Goal: Feedback & Contribution: Leave review/rating

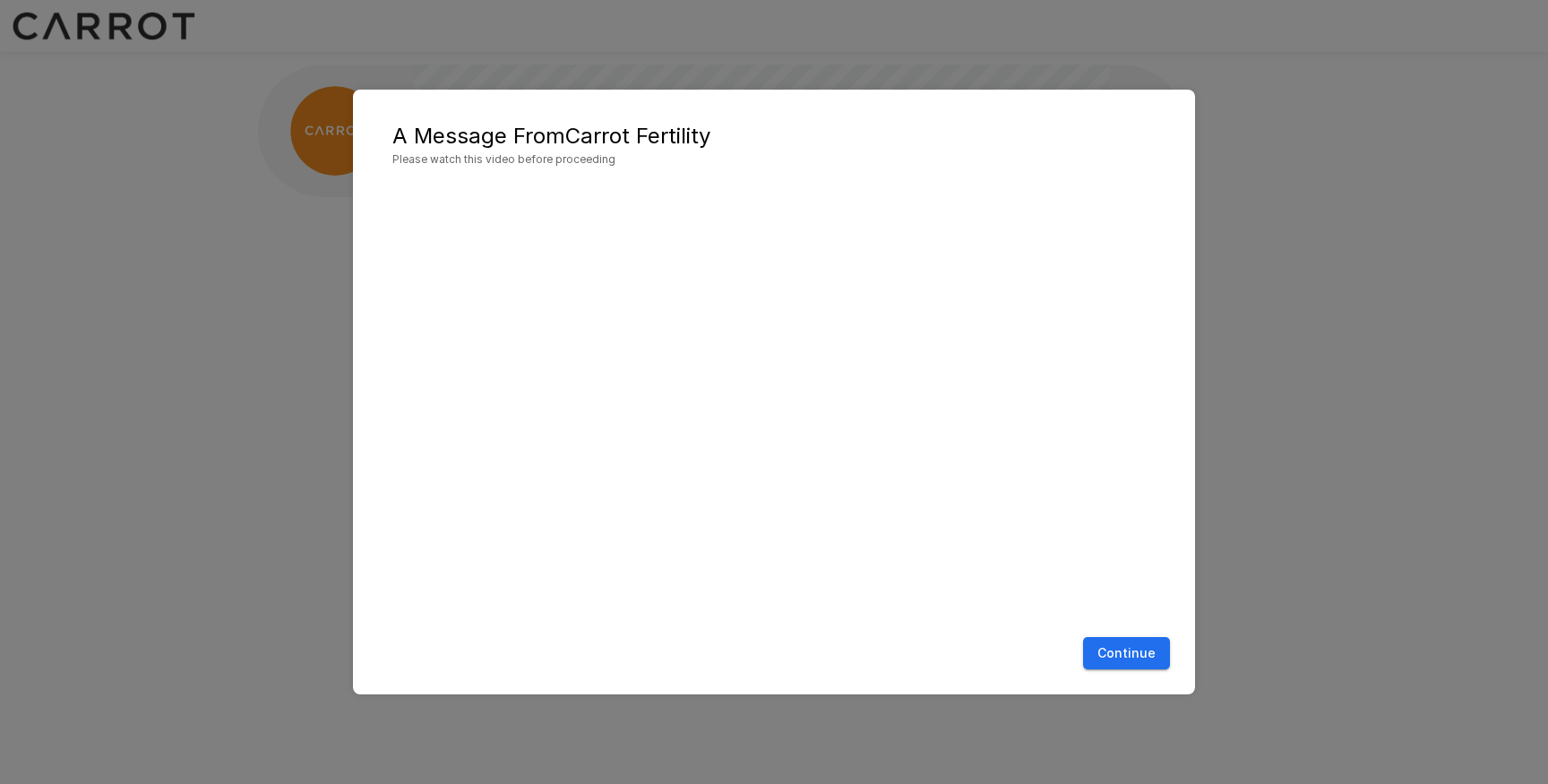
click at [1126, 644] on button "Continue" at bounding box center [1126, 653] width 87 height 33
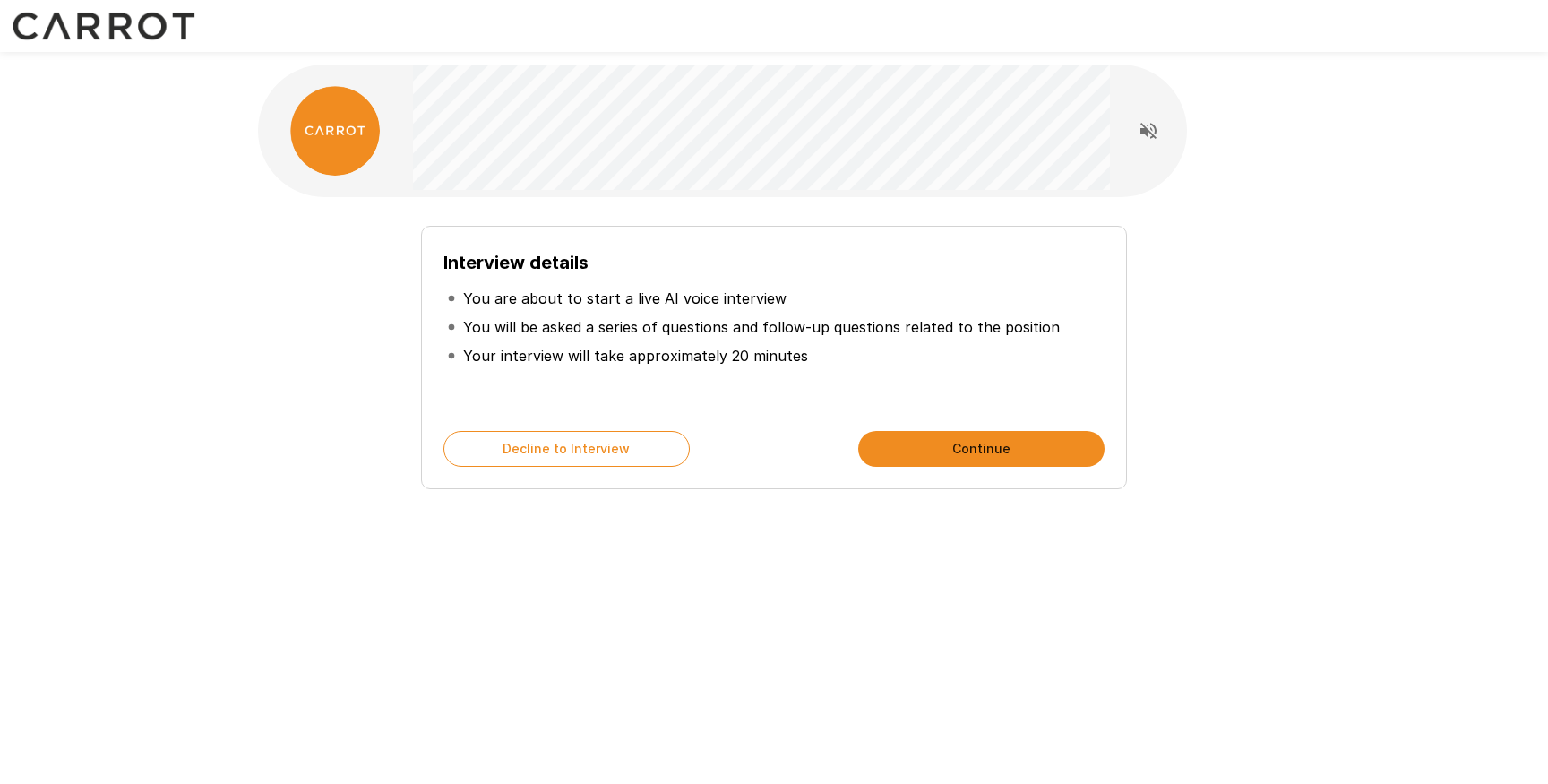
click at [944, 441] on button "Continue" at bounding box center [981, 448] width 246 height 36
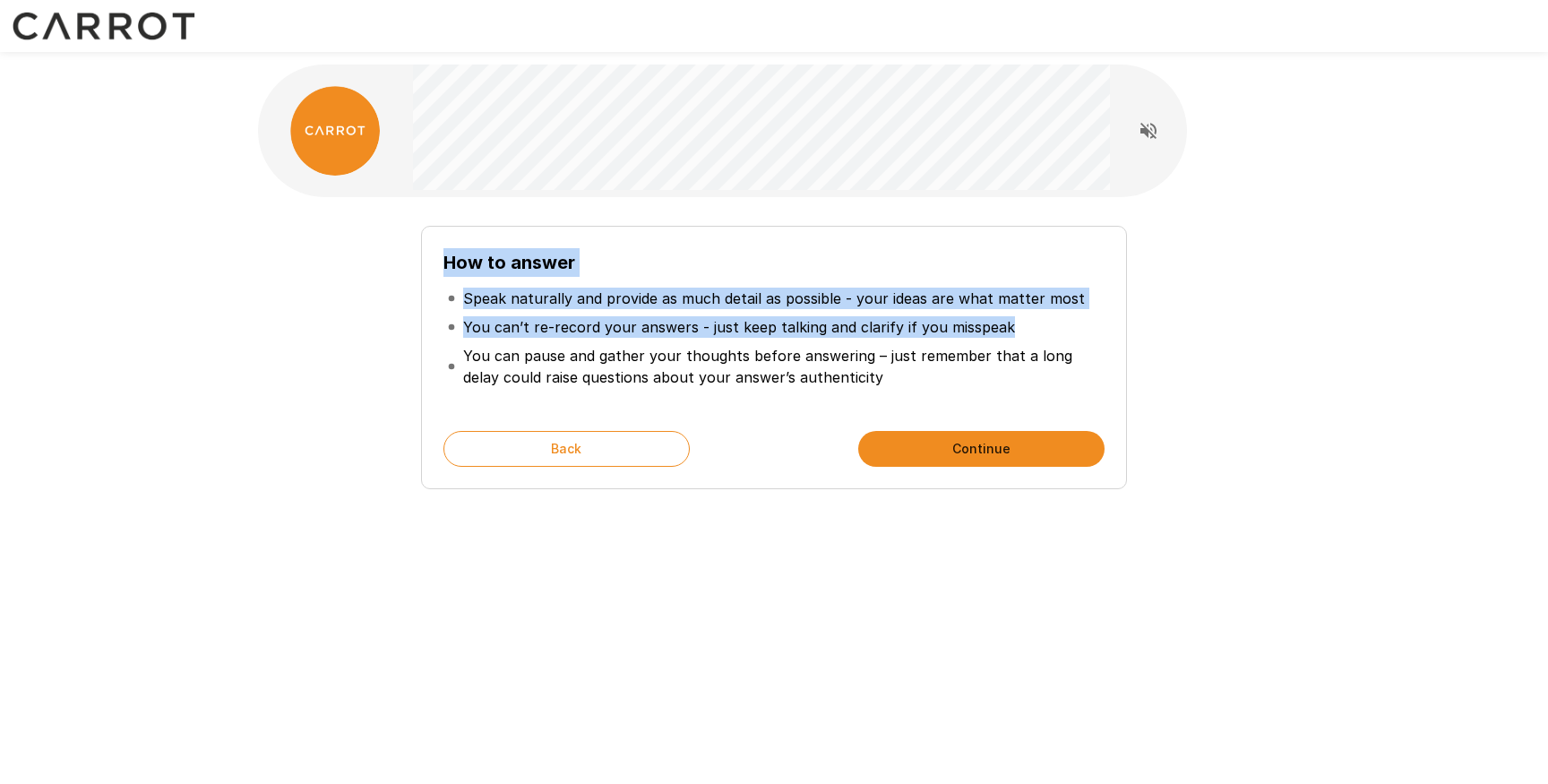
drag, startPoint x: 239, startPoint y: 79, endPoint x: 1041, endPoint y: 335, distance: 841.9
click at [1043, 335] on div "How to answer Speak naturally and provide as much detail as possible - your ide…" at bounding box center [773, 320] width 1074 height 639
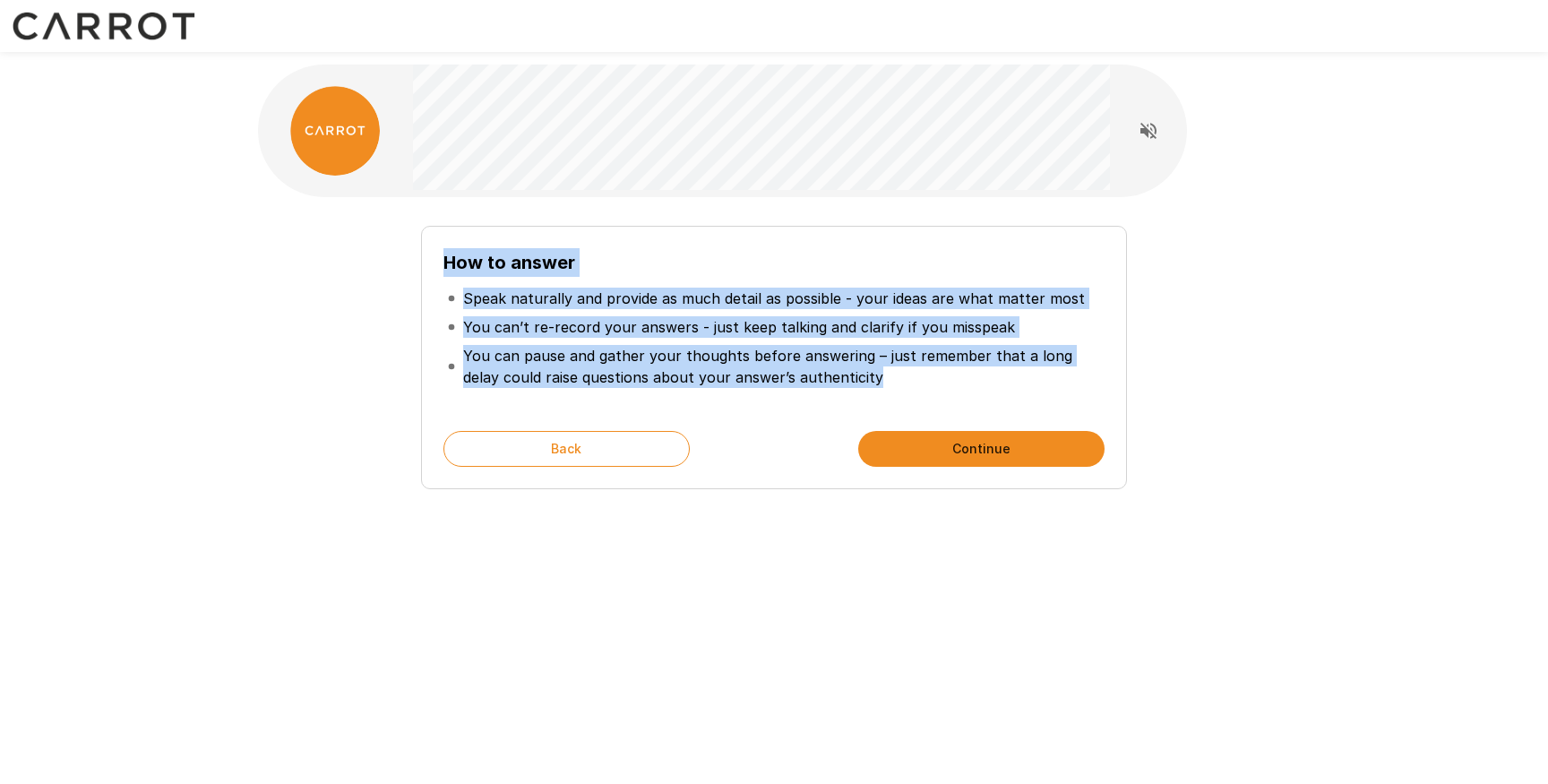
click at [1018, 377] on p "You can pause and gather your thoughts before answering – just remember that a …" at bounding box center [782, 365] width 638 height 43
copy div "How to answer Speak naturally and provide as much detail as possible - your ide…"
click at [932, 434] on button "Continue" at bounding box center [981, 448] width 246 height 36
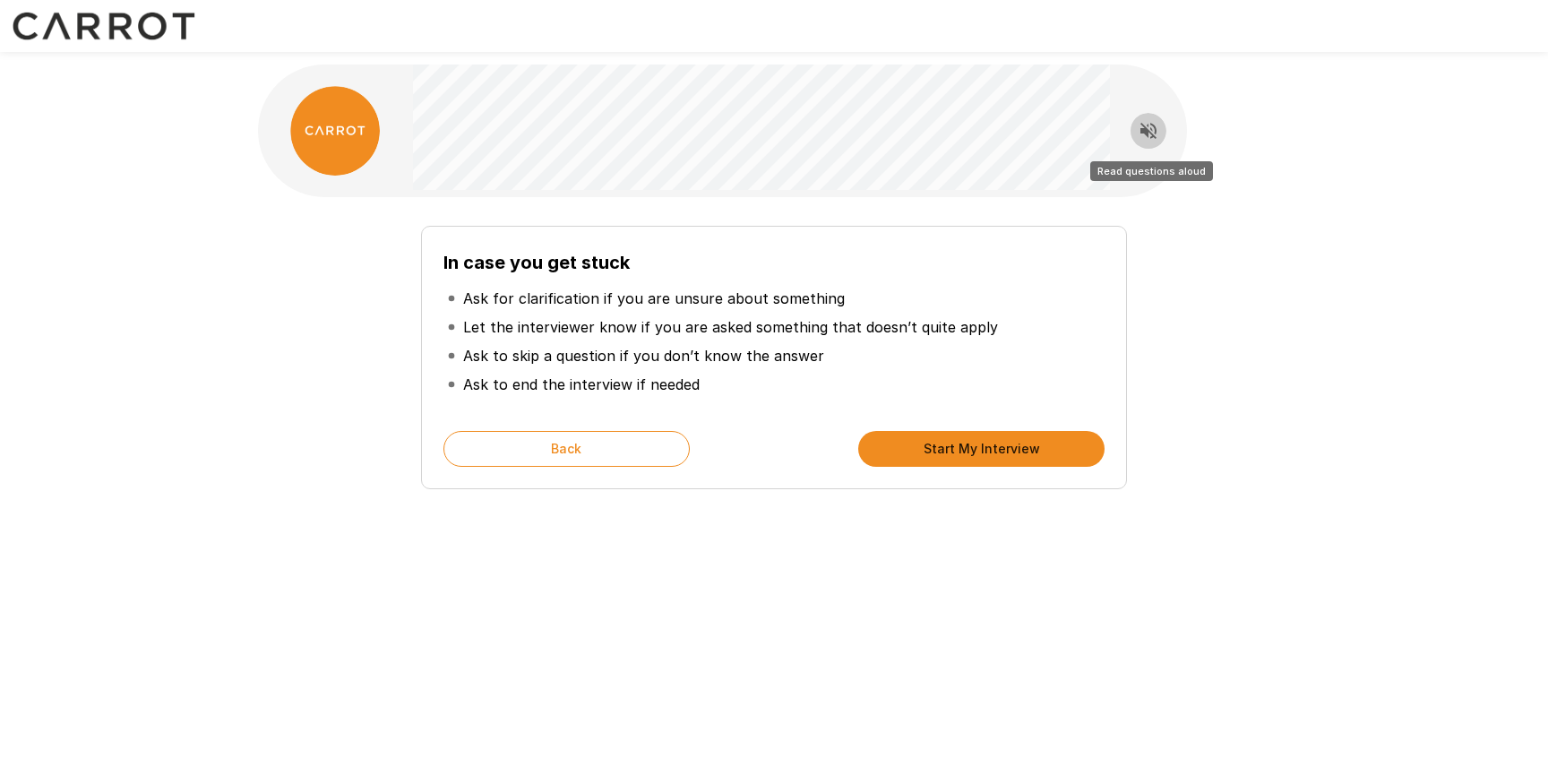
click at [1162, 137] on button "Read questions aloud" at bounding box center [1148, 130] width 36 height 36
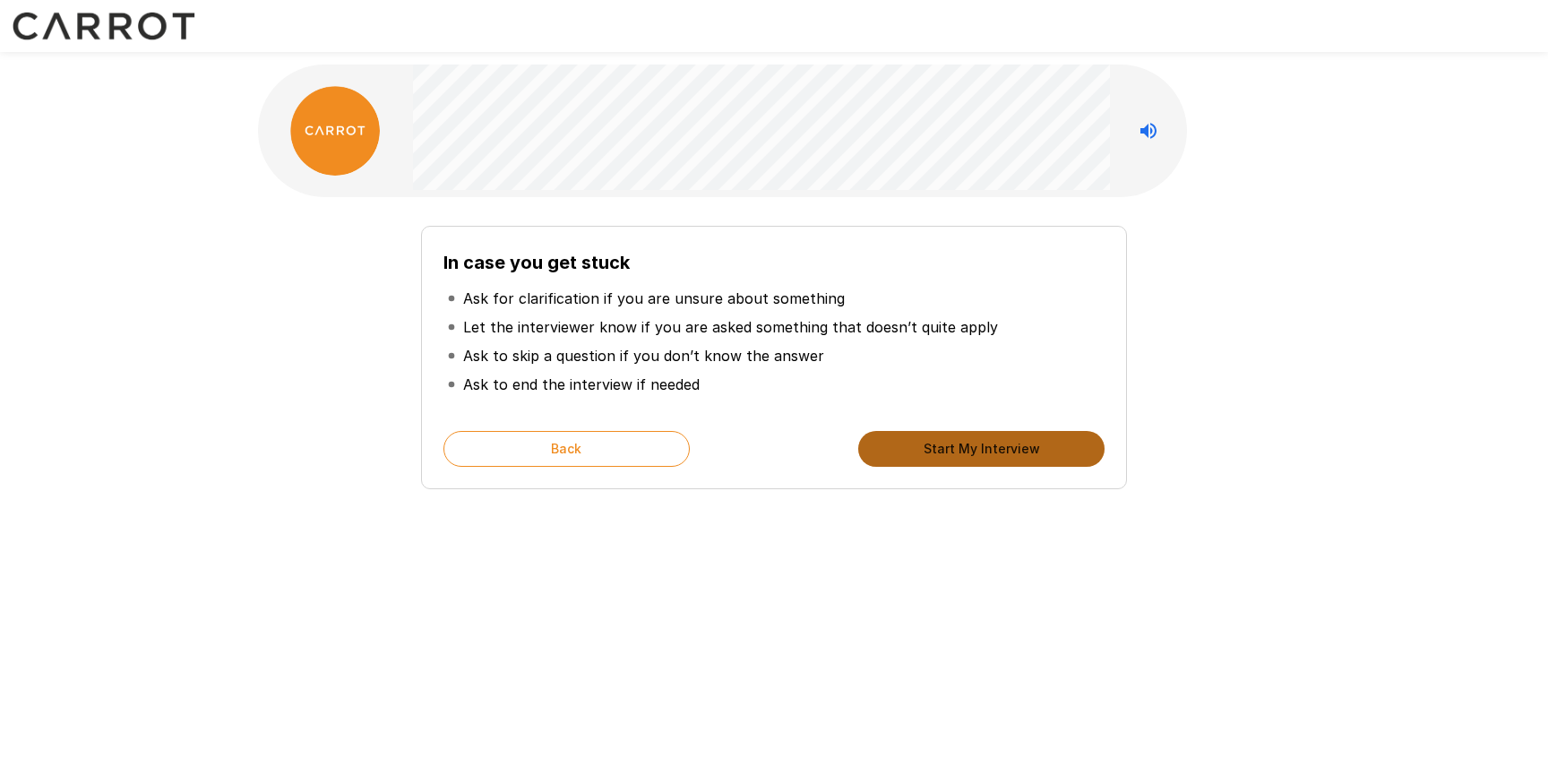
click at [993, 446] on button "Start My Interview" at bounding box center [981, 448] width 246 height 36
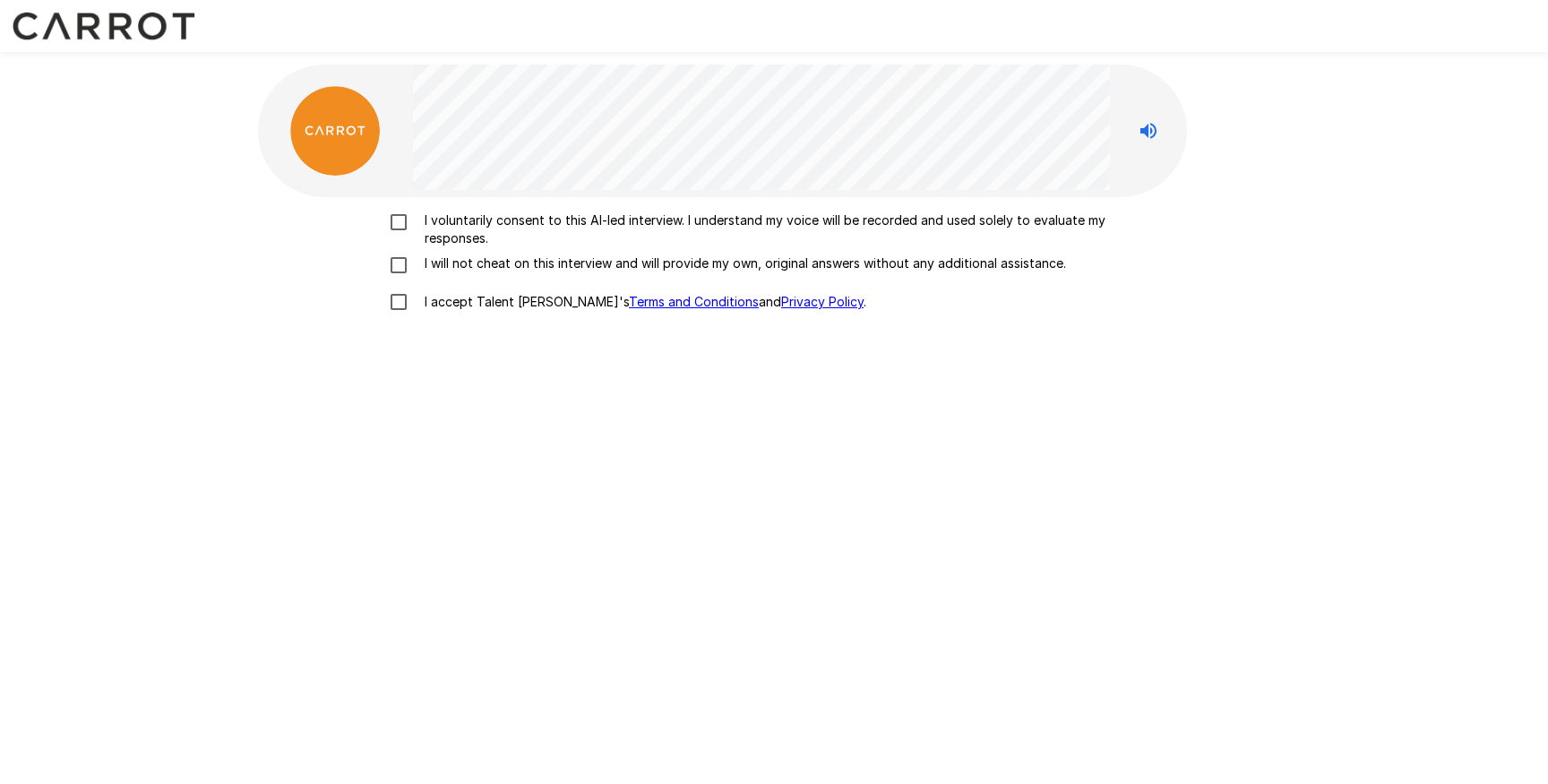
click at [596, 227] on p "I voluntarily consent to this AI-led interview. I understand my voice will be r…" at bounding box center [792, 229] width 750 height 36
click at [534, 265] on p "I will not cheat on this interview and will provide my own, original answers wi…" at bounding box center [742, 264] width 649 height 18
click at [493, 299] on p "I accept Talent Llama's Terms and Conditions and Privacy Policy ." at bounding box center [642, 302] width 449 height 18
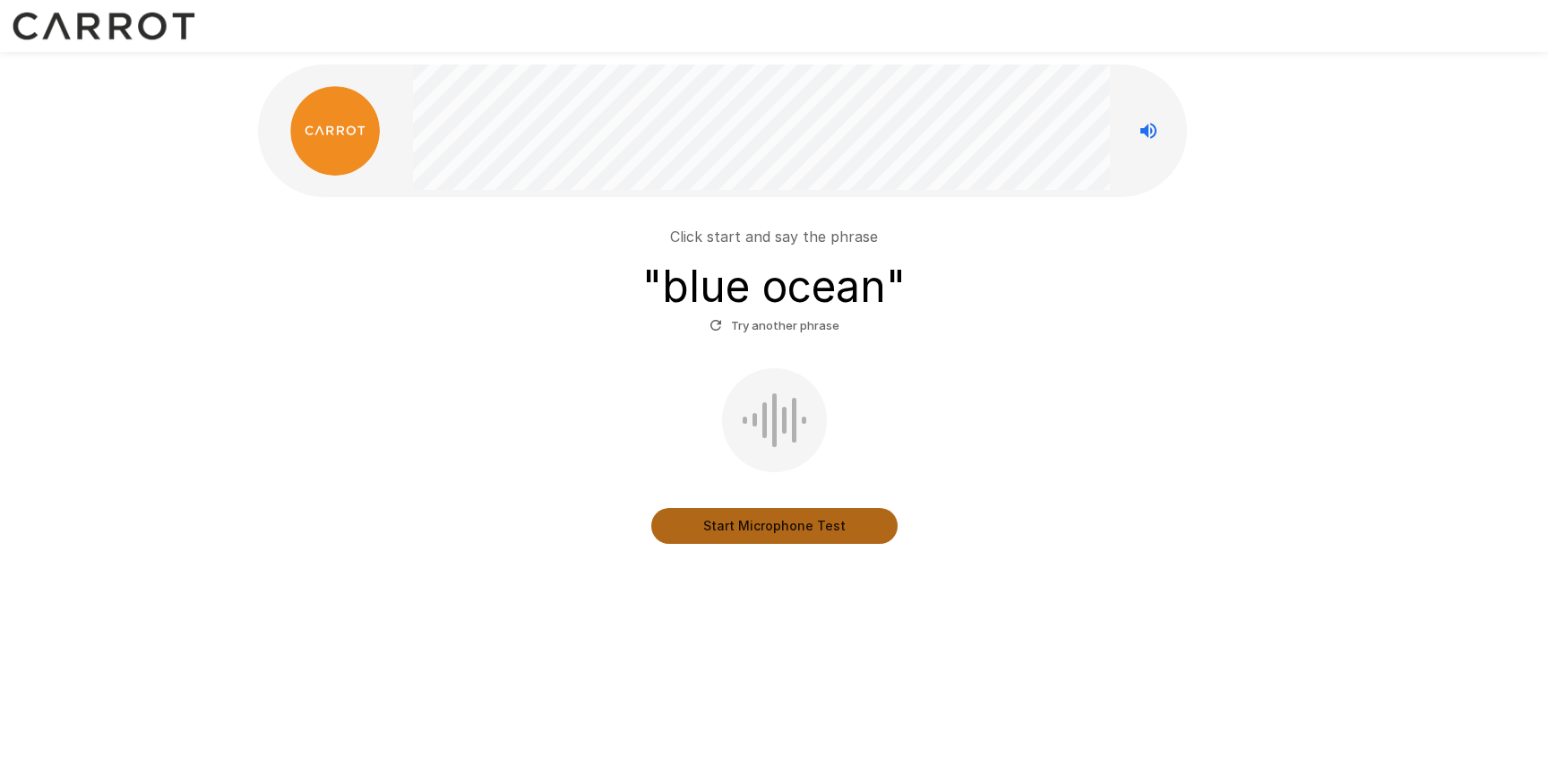
click at [754, 509] on button "Start Microphone Test" at bounding box center [774, 525] width 246 height 36
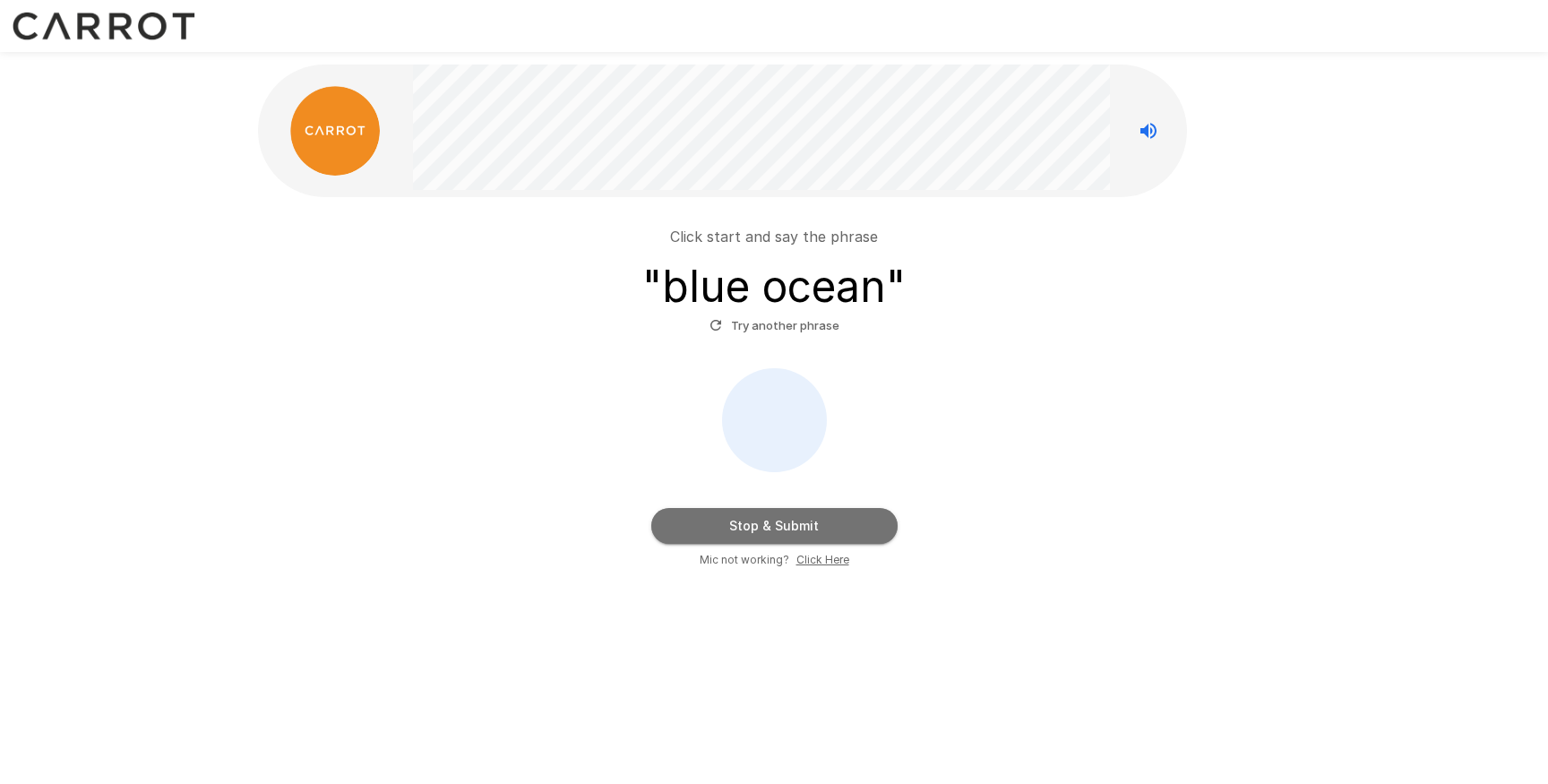
click at [727, 516] on button "Stop & Submit" at bounding box center [774, 525] width 246 height 36
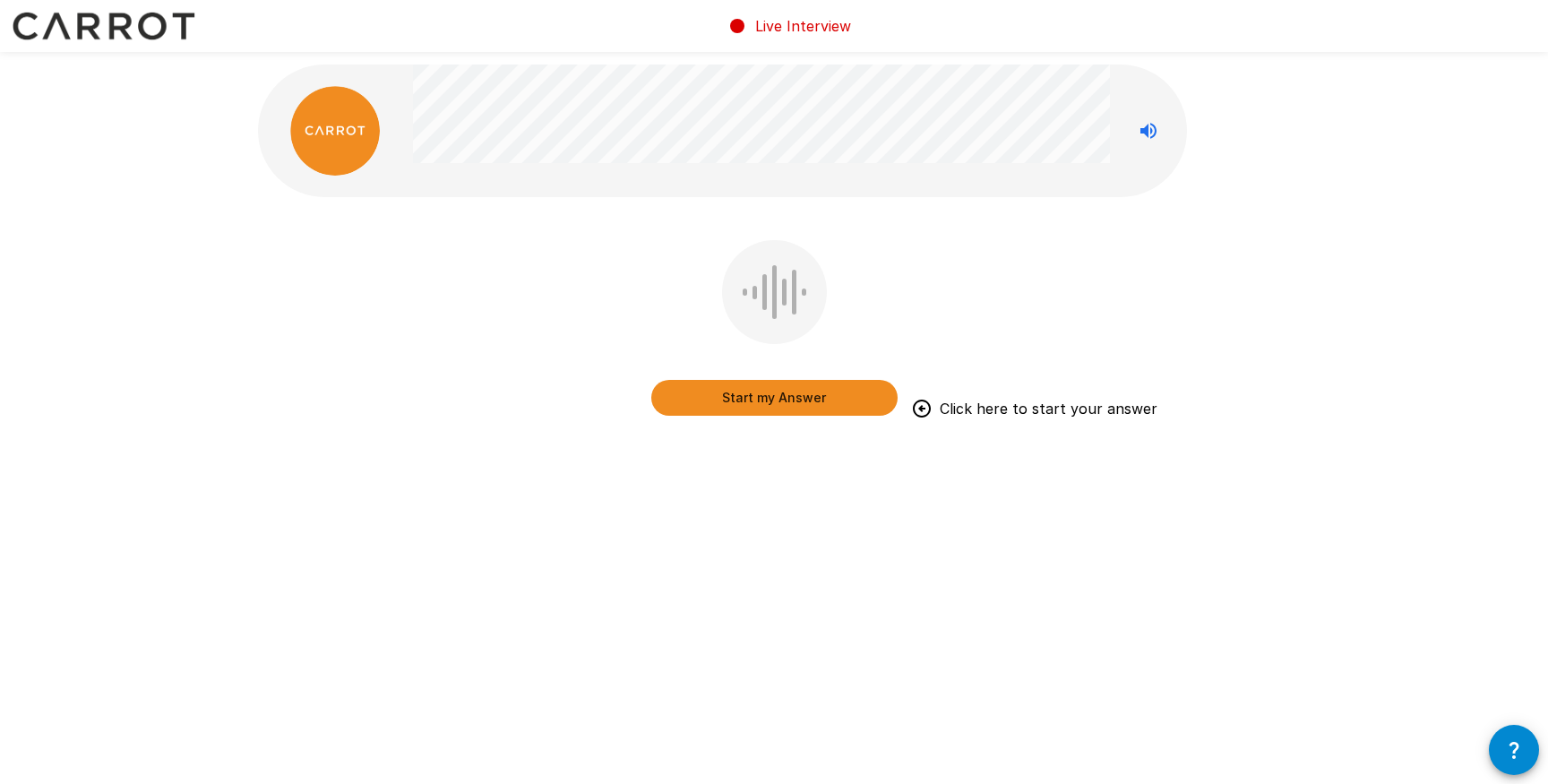
click at [797, 303] on div at bounding box center [774, 291] width 104 height 103
click at [837, 402] on button "Start my Answer" at bounding box center [774, 397] width 246 height 36
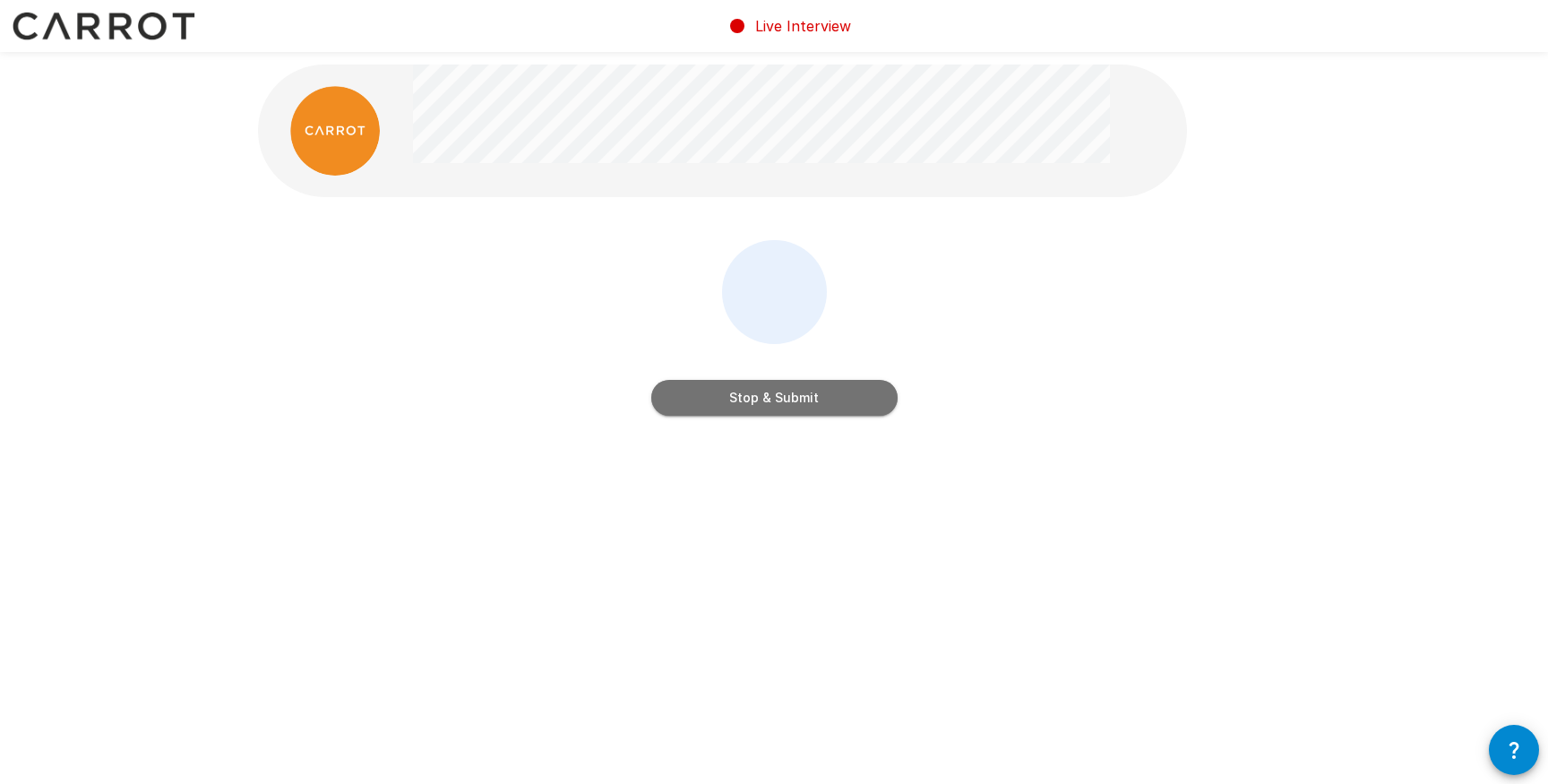
click at [823, 391] on button "Stop & Submit" at bounding box center [774, 397] width 246 height 36
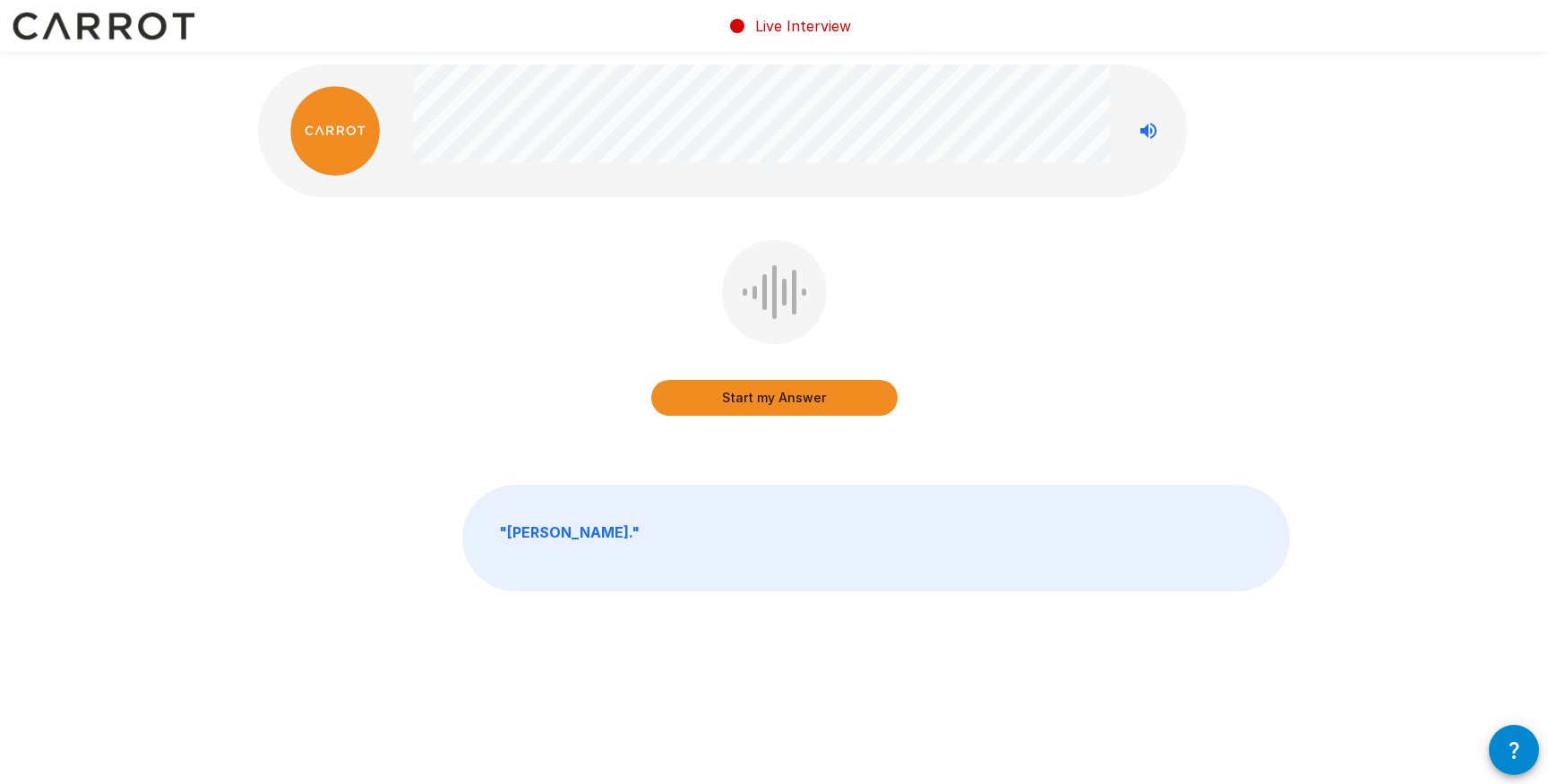
click at [767, 401] on button "Start my Answer" at bounding box center [774, 397] width 246 height 36
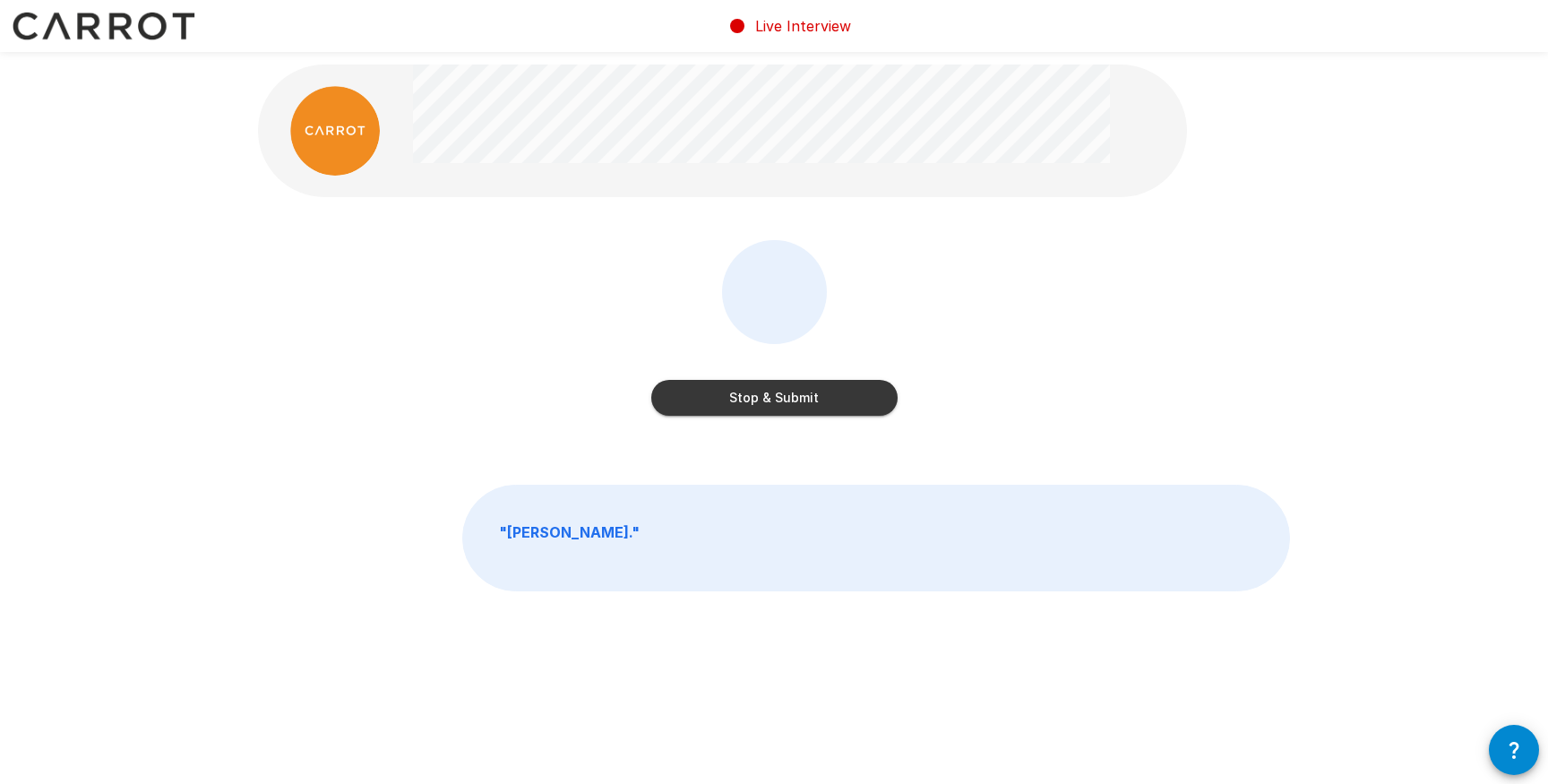
click at [767, 401] on button "Stop & Submit" at bounding box center [774, 397] width 246 height 36
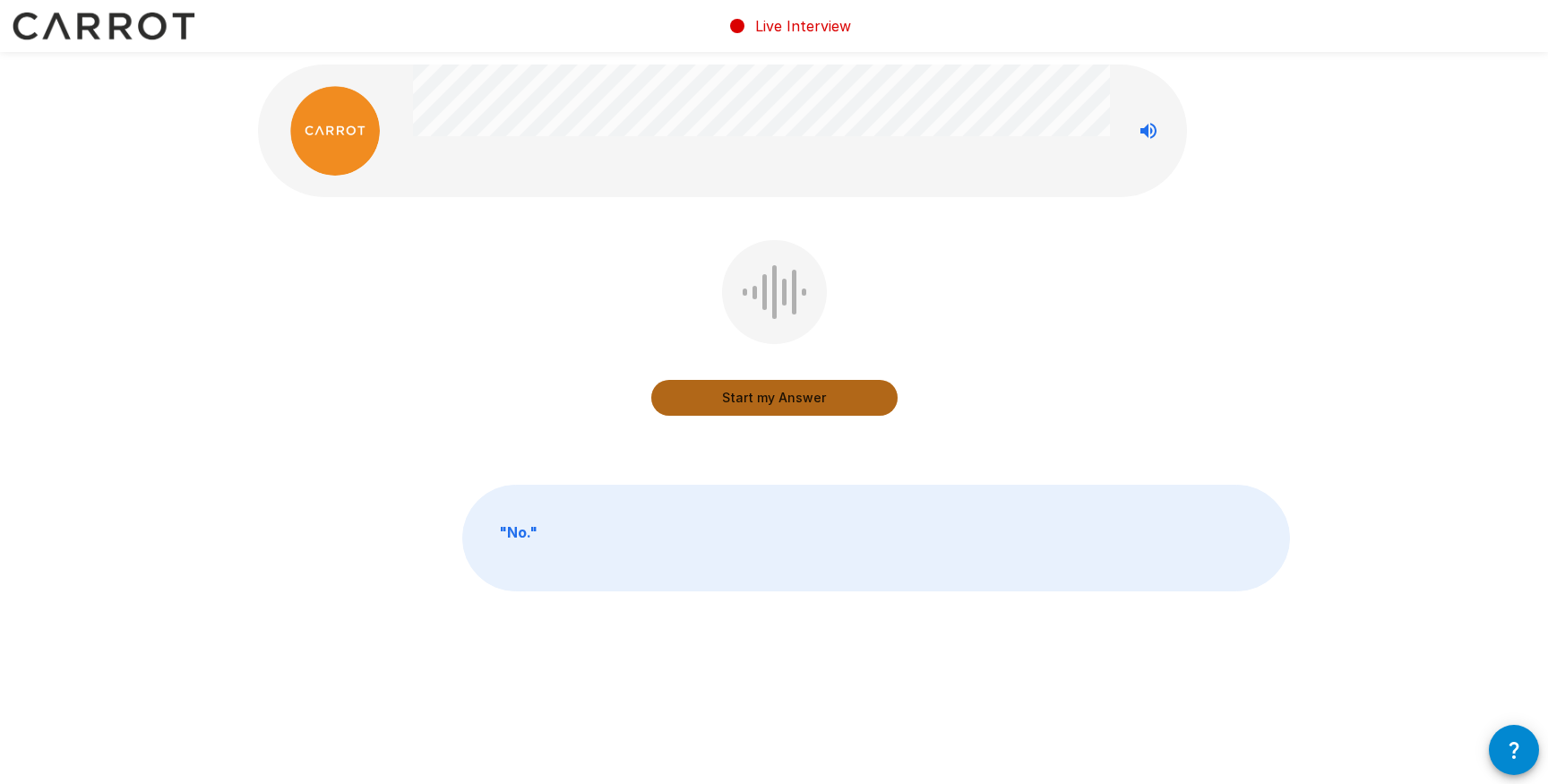
click at [766, 400] on button "Start my Answer" at bounding box center [774, 397] width 246 height 36
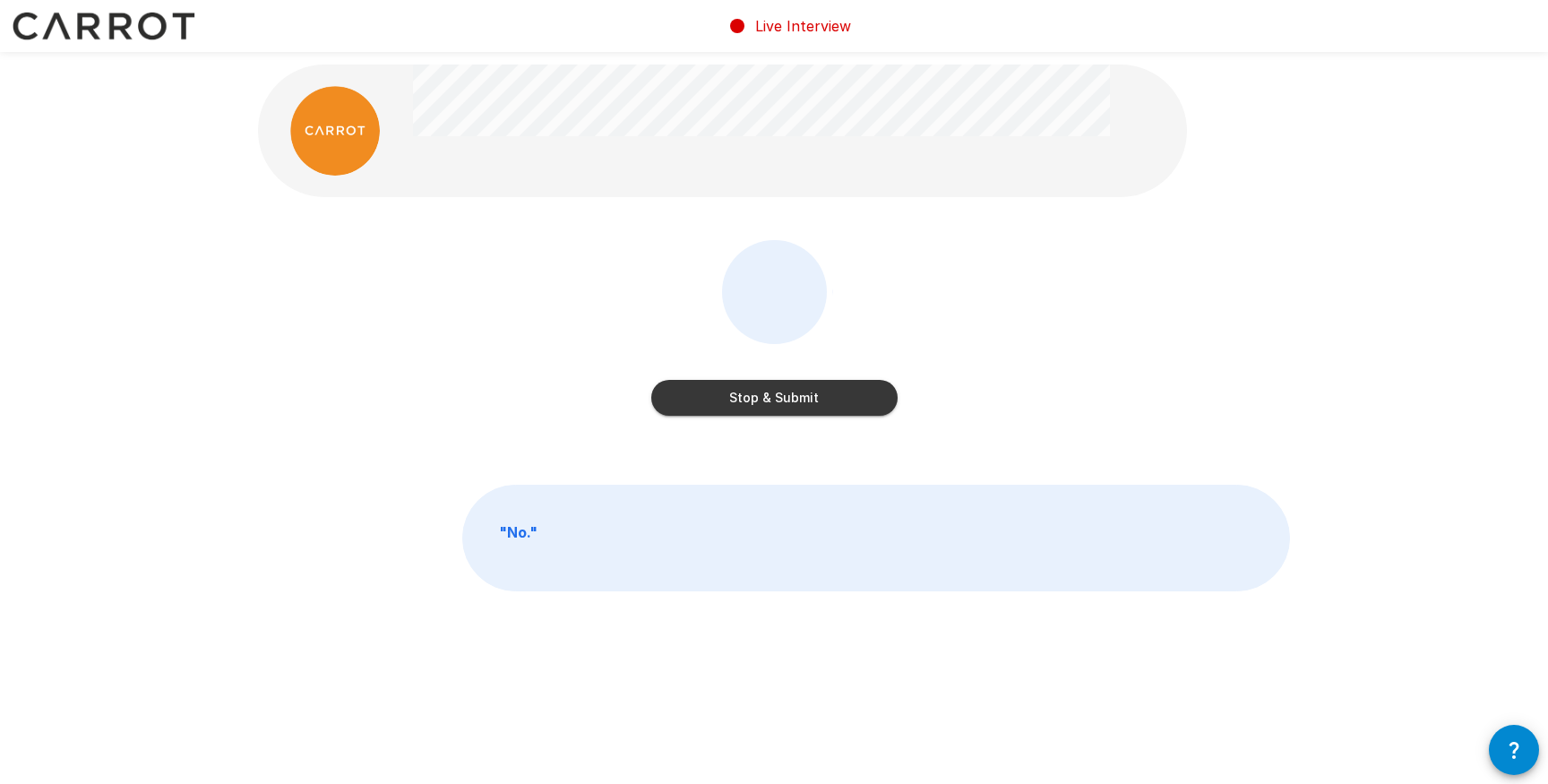
click at [766, 400] on button "Stop & Submit" at bounding box center [774, 397] width 246 height 36
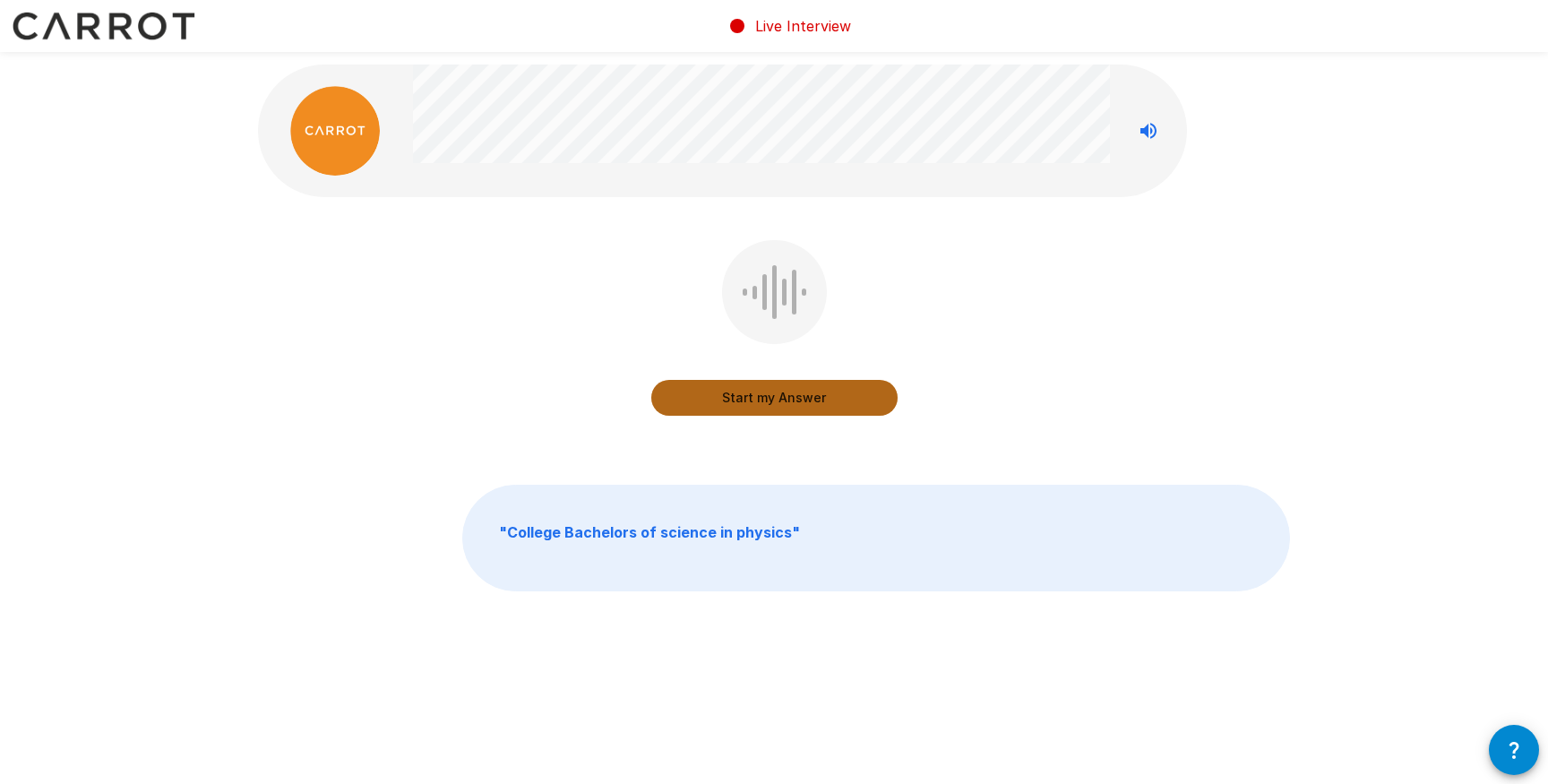
click at [766, 400] on button "Start my Answer" at bounding box center [774, 397] width 246 height 36
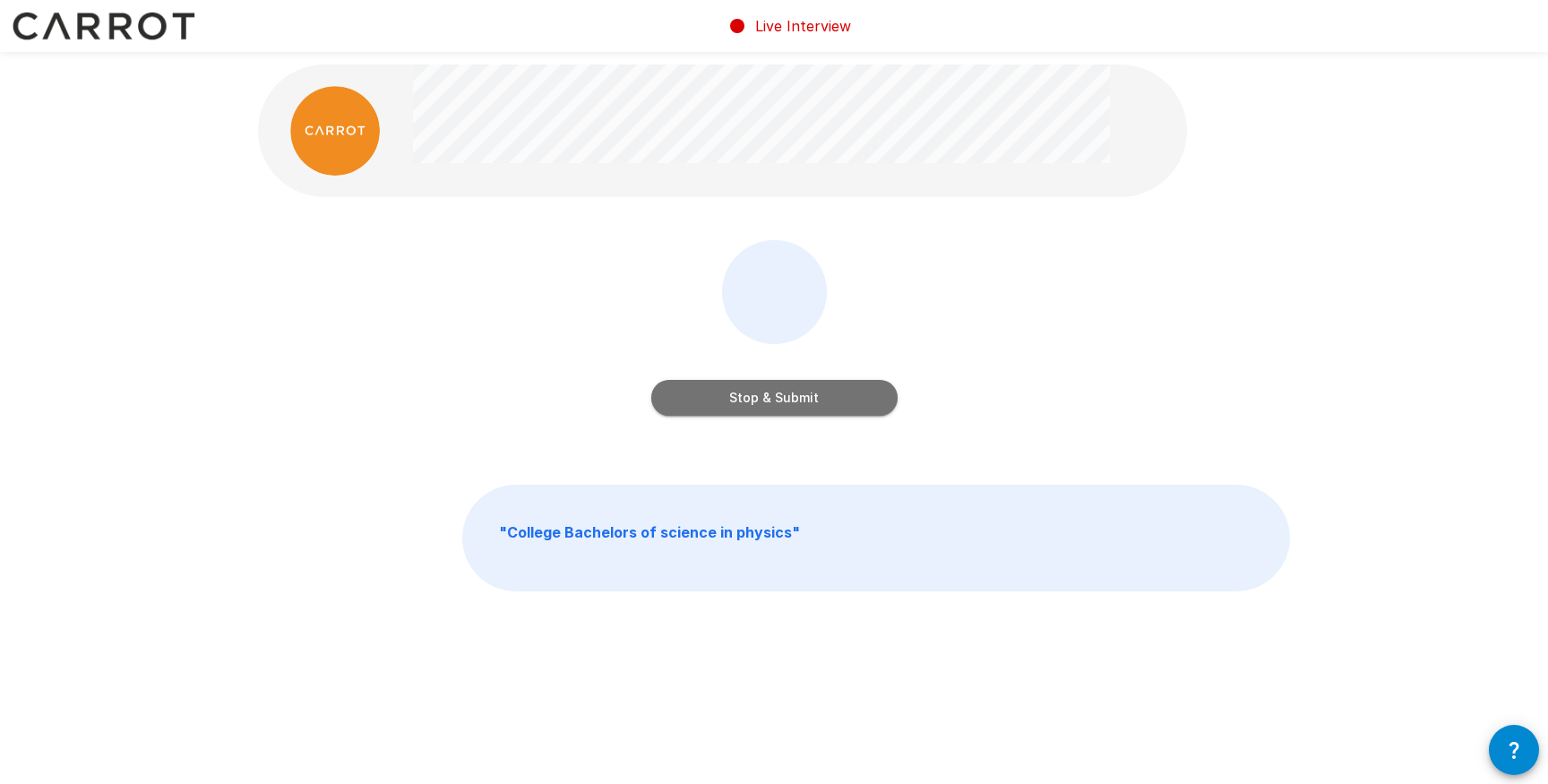
click at [772, 383] on button "Stop & Submit" at bounding box center [774, 397] width 246 height 36
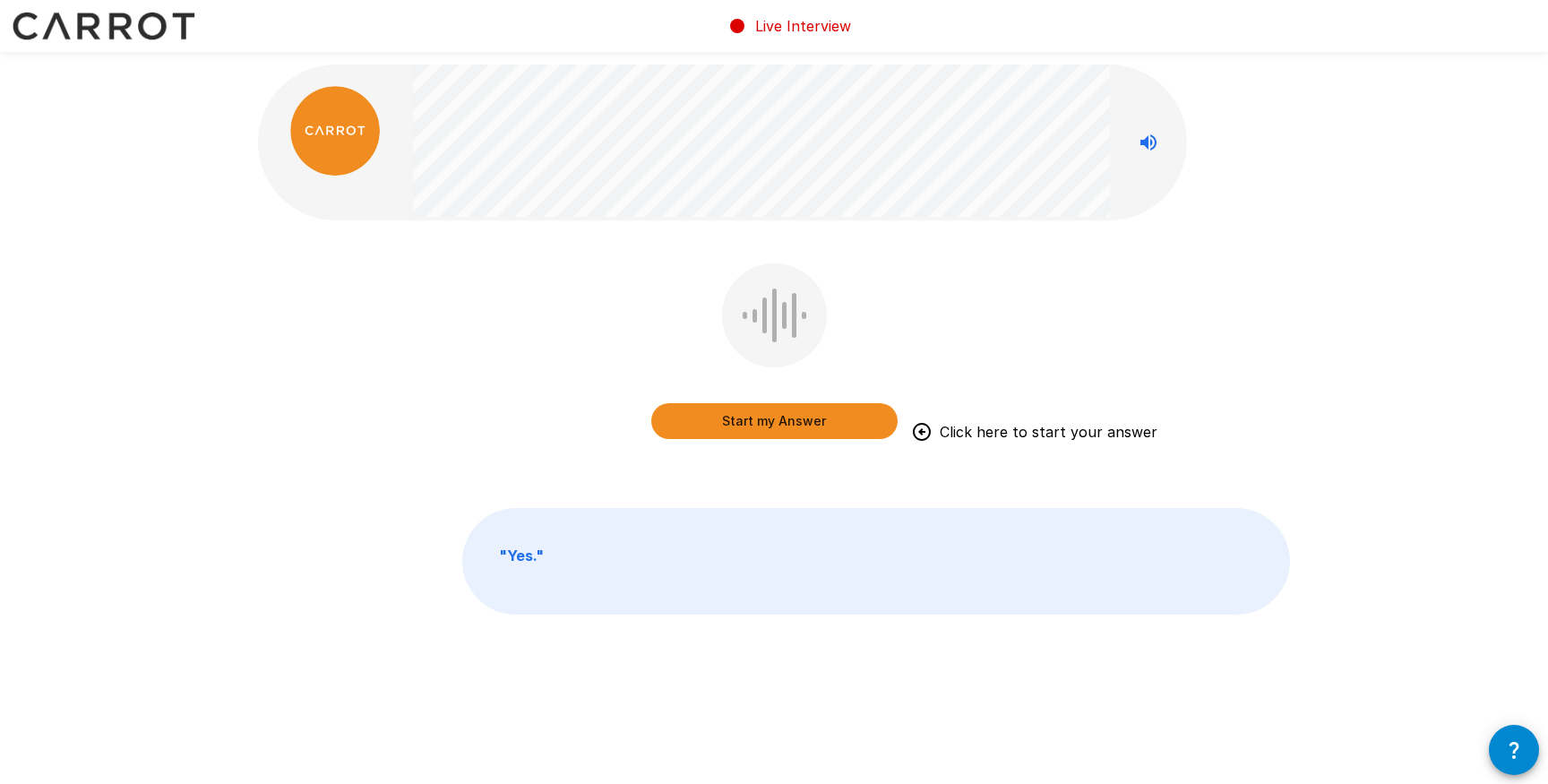
click at [804, 417] on button "Start my Answer" at bounding box center [774, 420] width 246 height 36
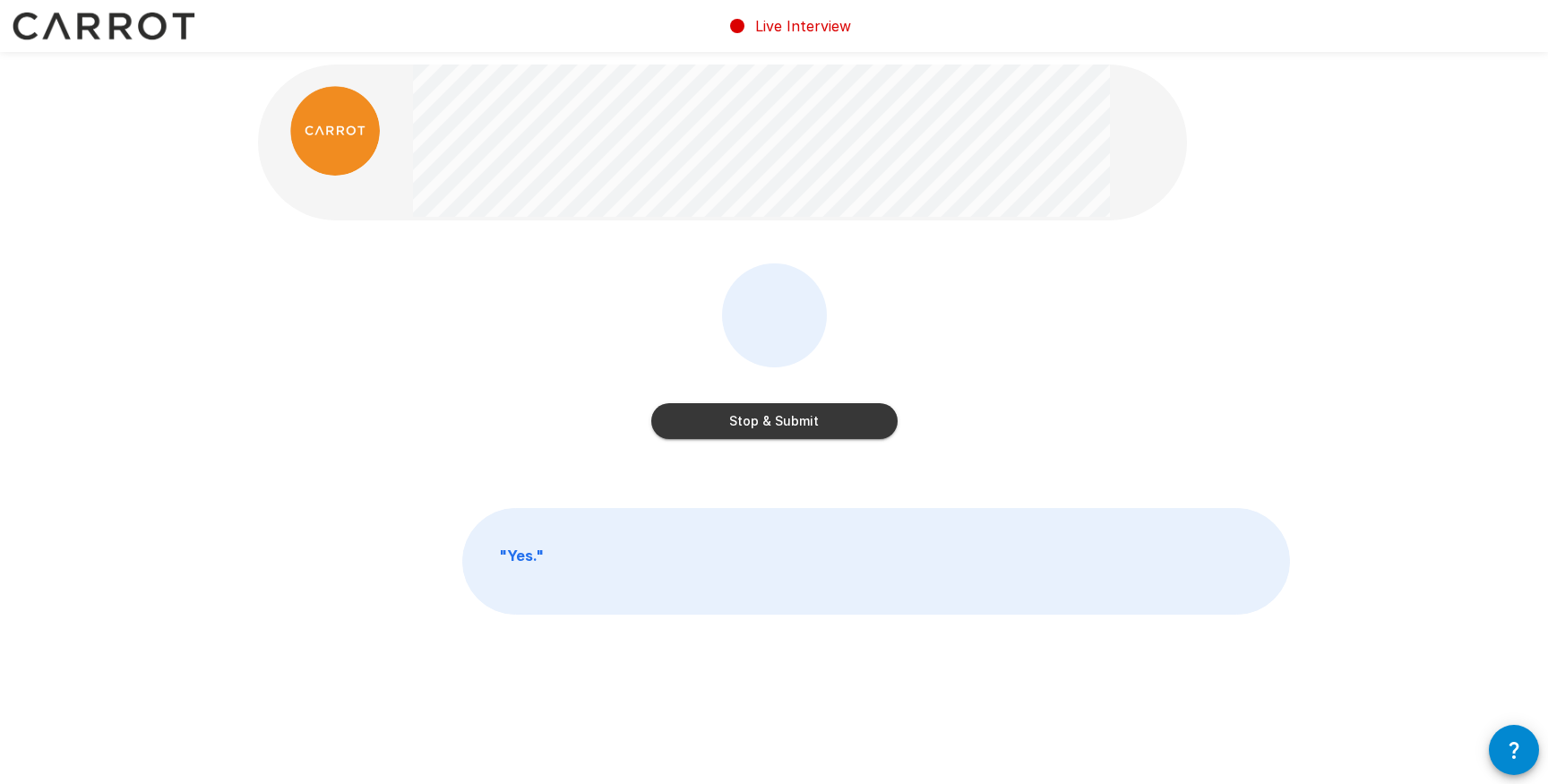
click at [828, 420] on button "Stop & Submit" at bounding box center [774, 420] width 246 height 36
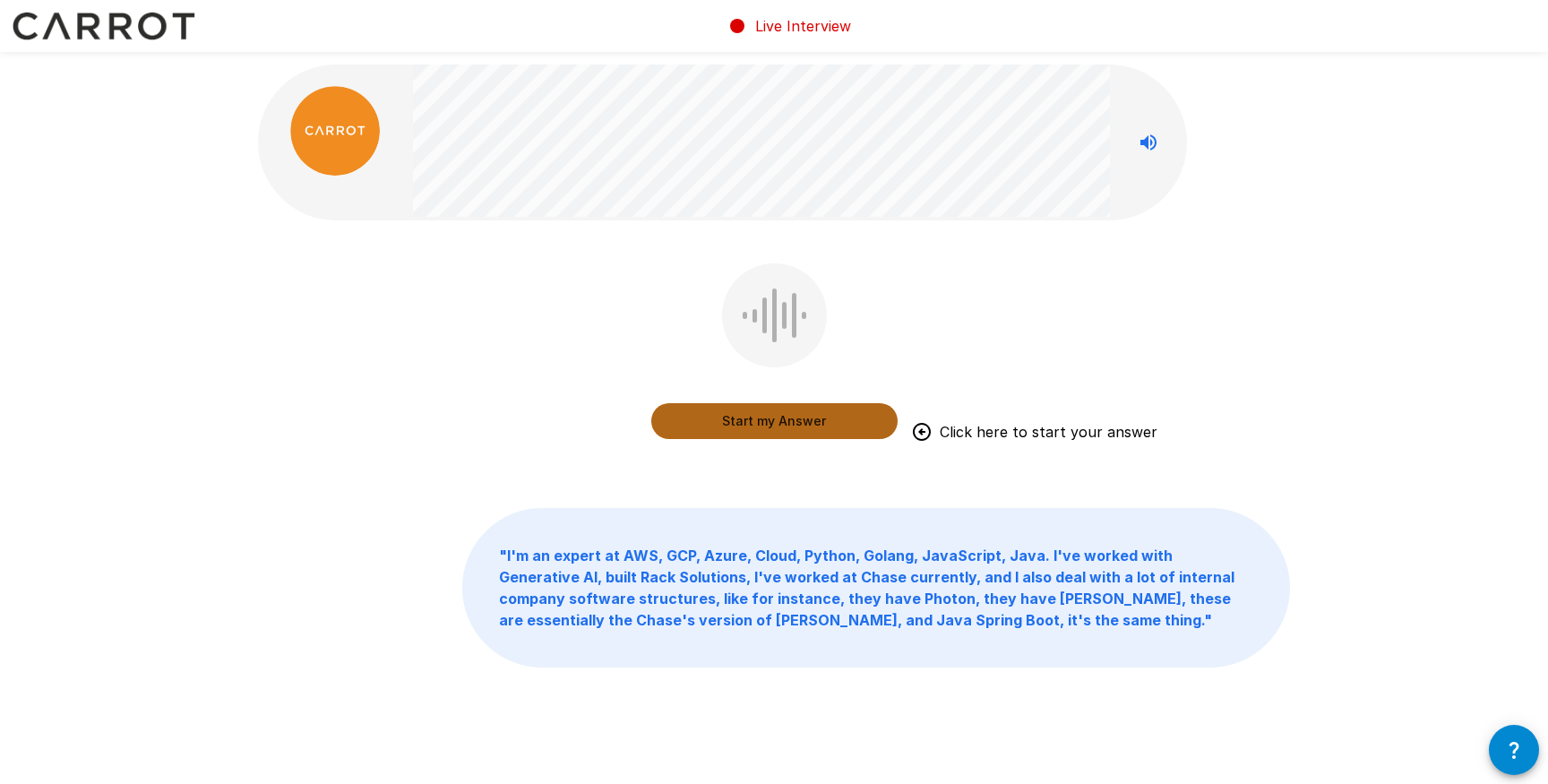
click at [704, 414] on button "Start my Answer" at bounding box center [774, 420] width 246 height 36
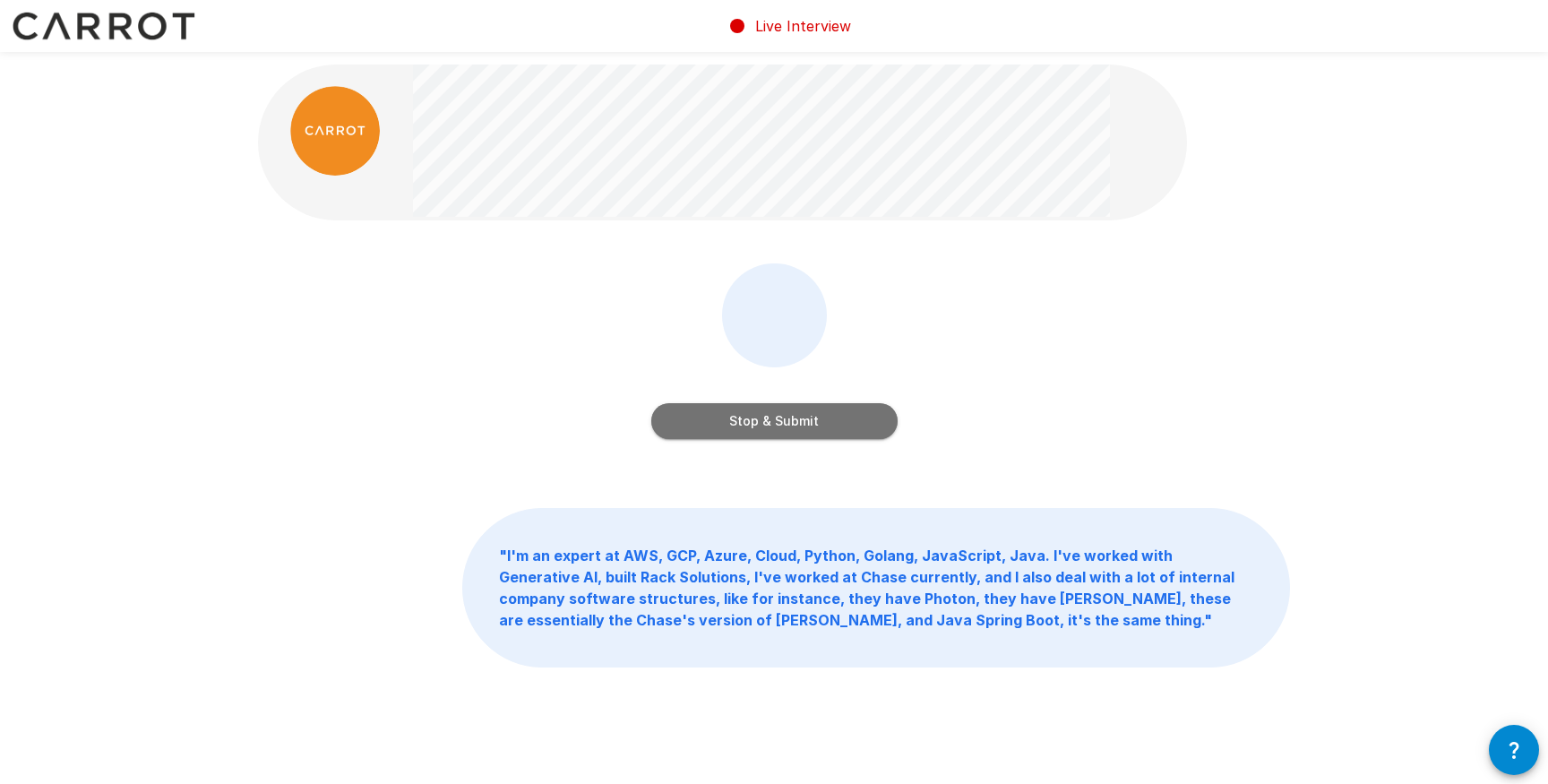
click at [813, 420] on button "Stop & Submit" at bounding box center [774, 420] width 246 height 36
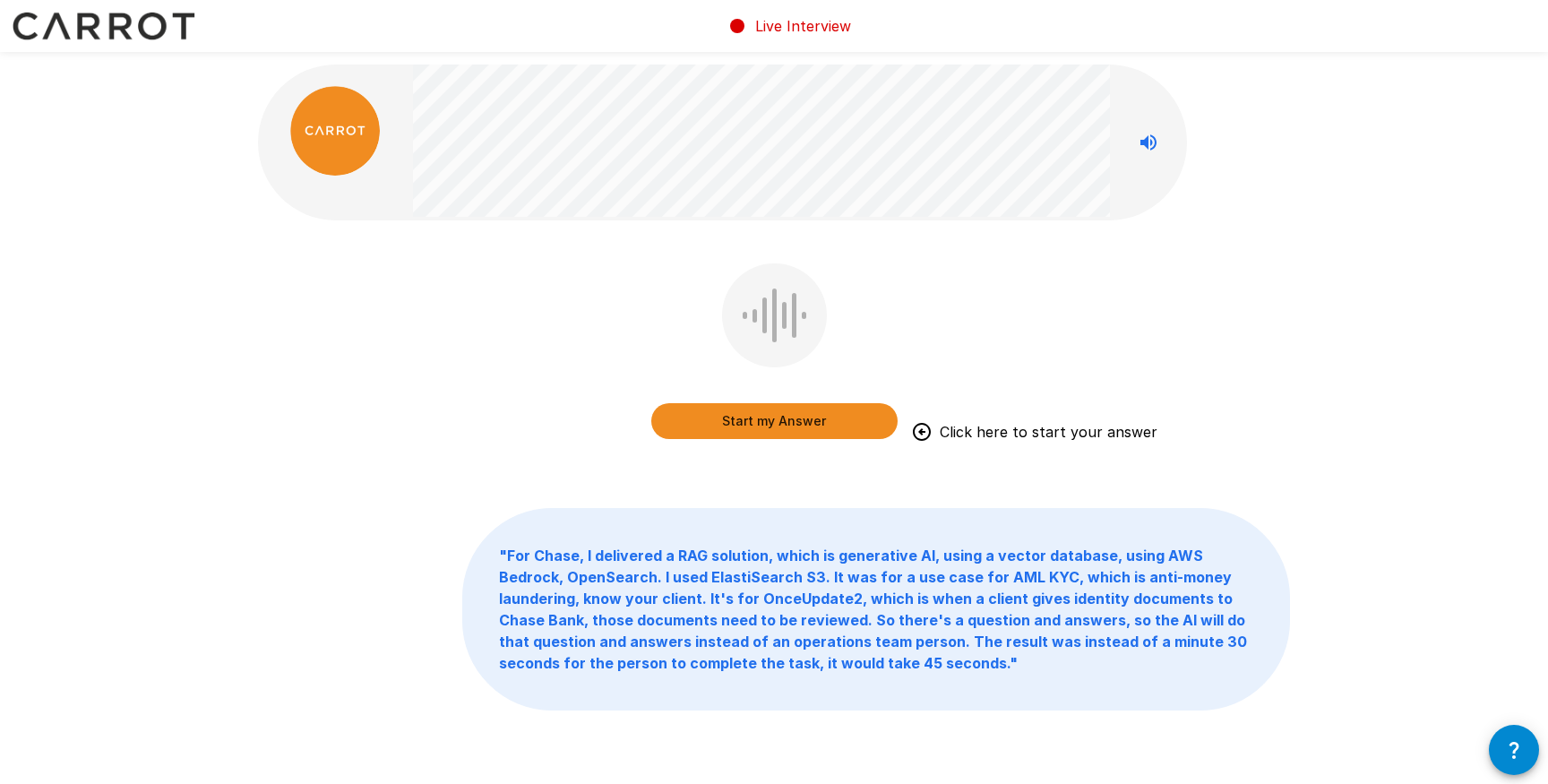
click at [765, 441] on div "Start my Answer Click here to start your answer" at bounding box center [774, 354] width 246 height 182
click at [763, 423] on button "Start my Answer" at bounding box center [774, 420] width 246 height 36
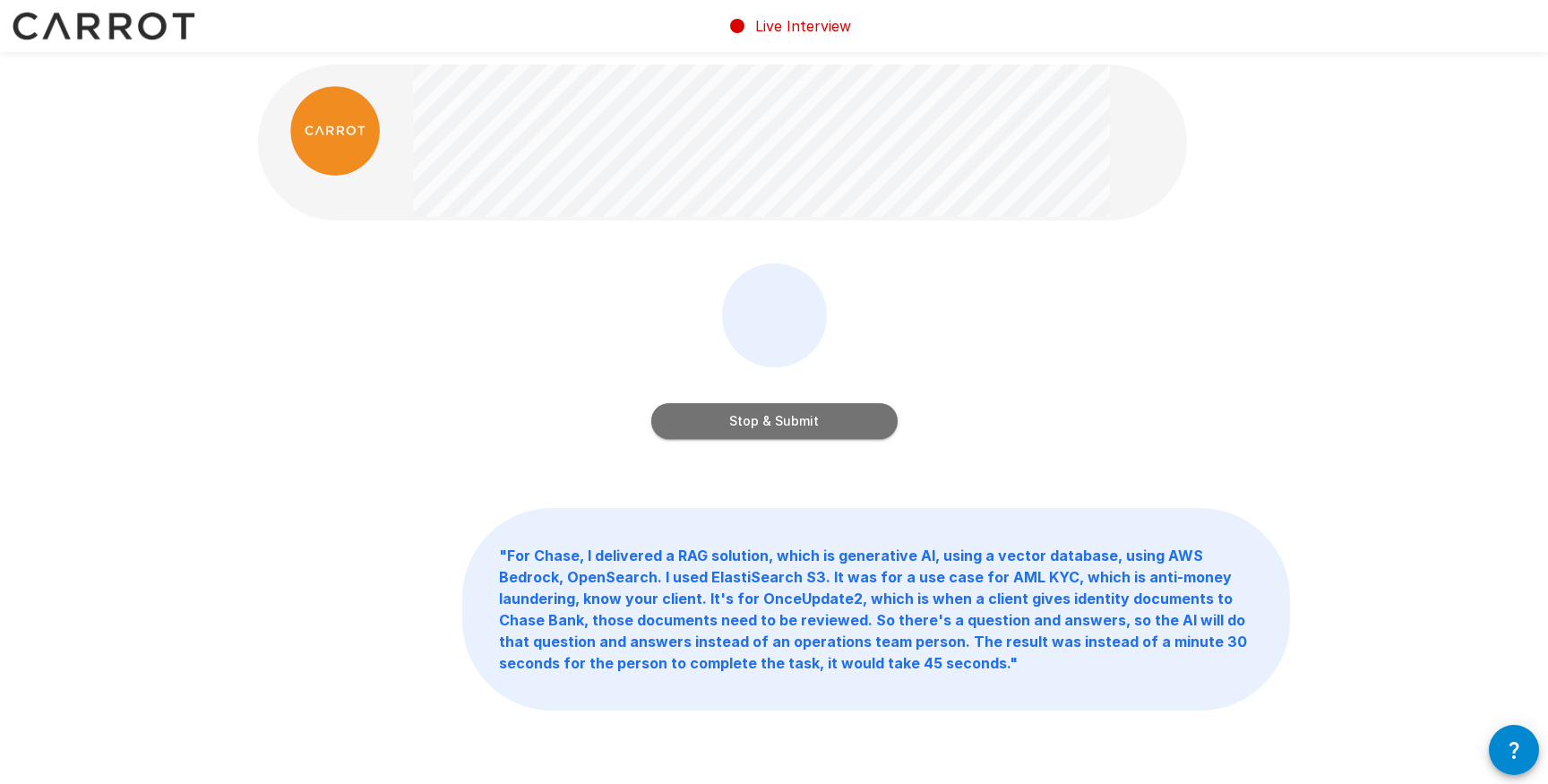
click at [762, 423] on button "Stop & Submit" at bounding box center [774, 420] width 246 height 36
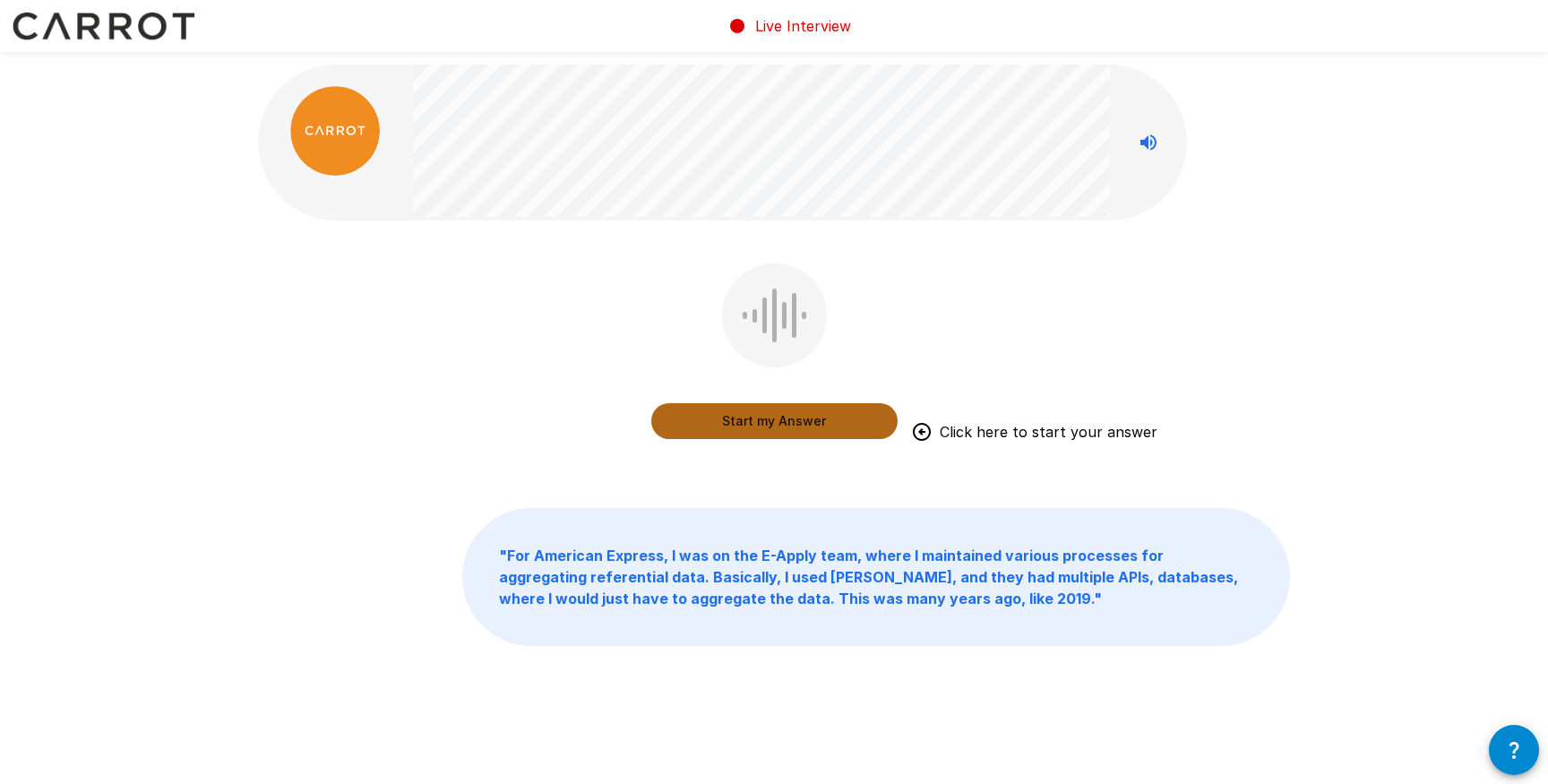
click at [761, 423] on button "Start my Answer" at bounding box center [774, 420] width 246 height 36
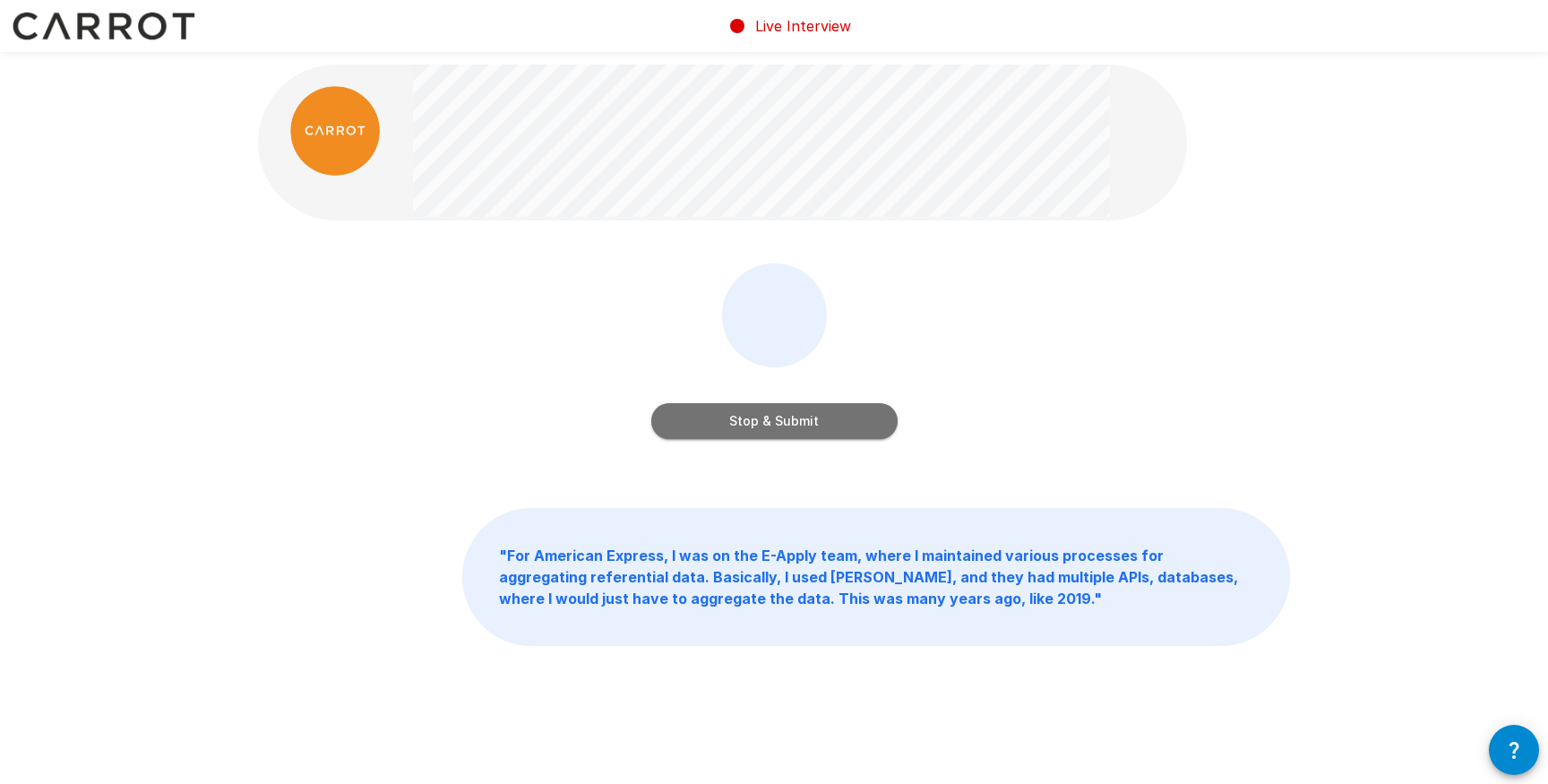
click at [761, 423] on button "Stop & Submit" at bounding box center [774, 420] width 246 height 36
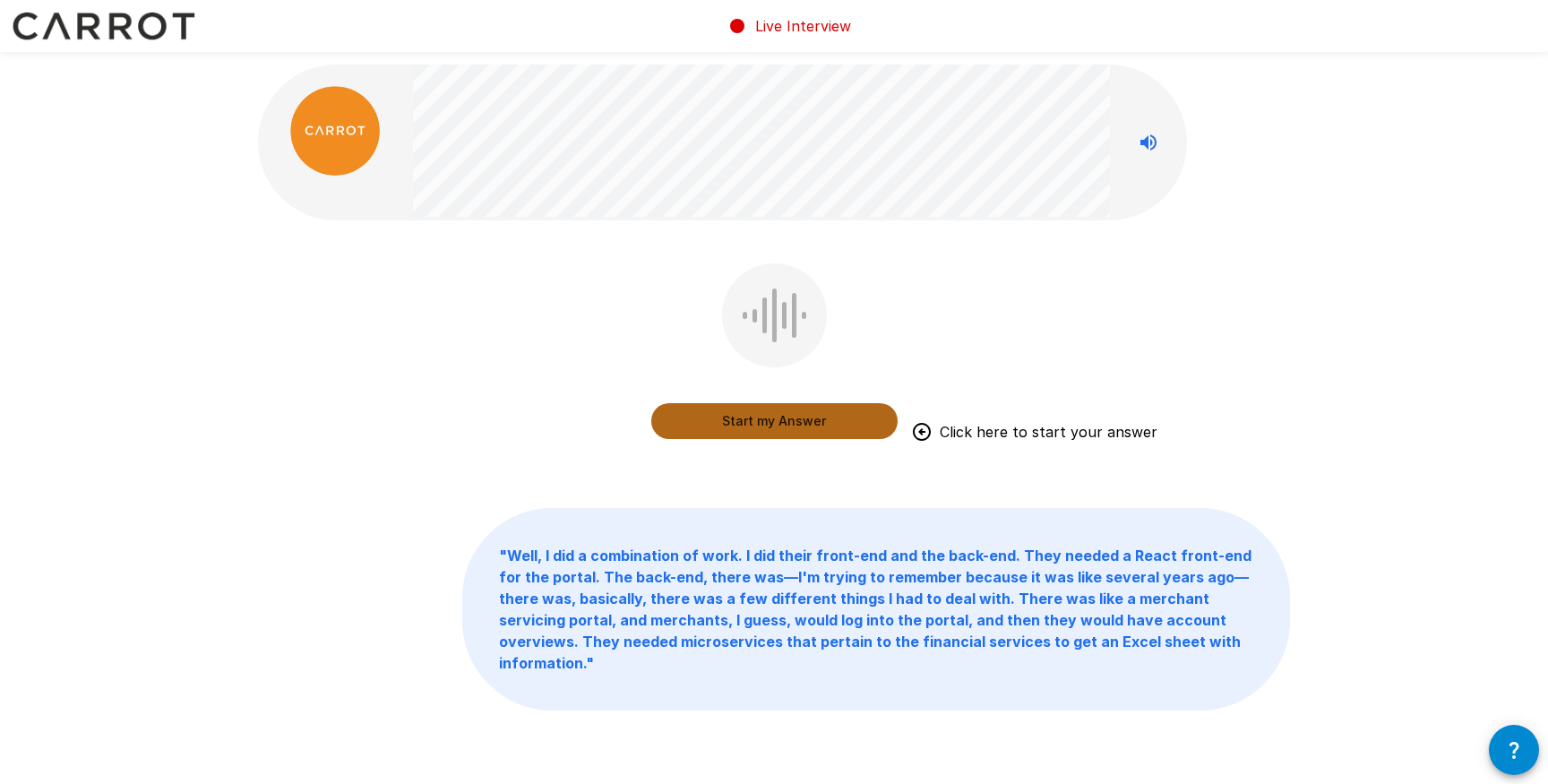
click at [761, 423] on button "Start my Answer" at bounding box center [774, 420] width 246 height 36
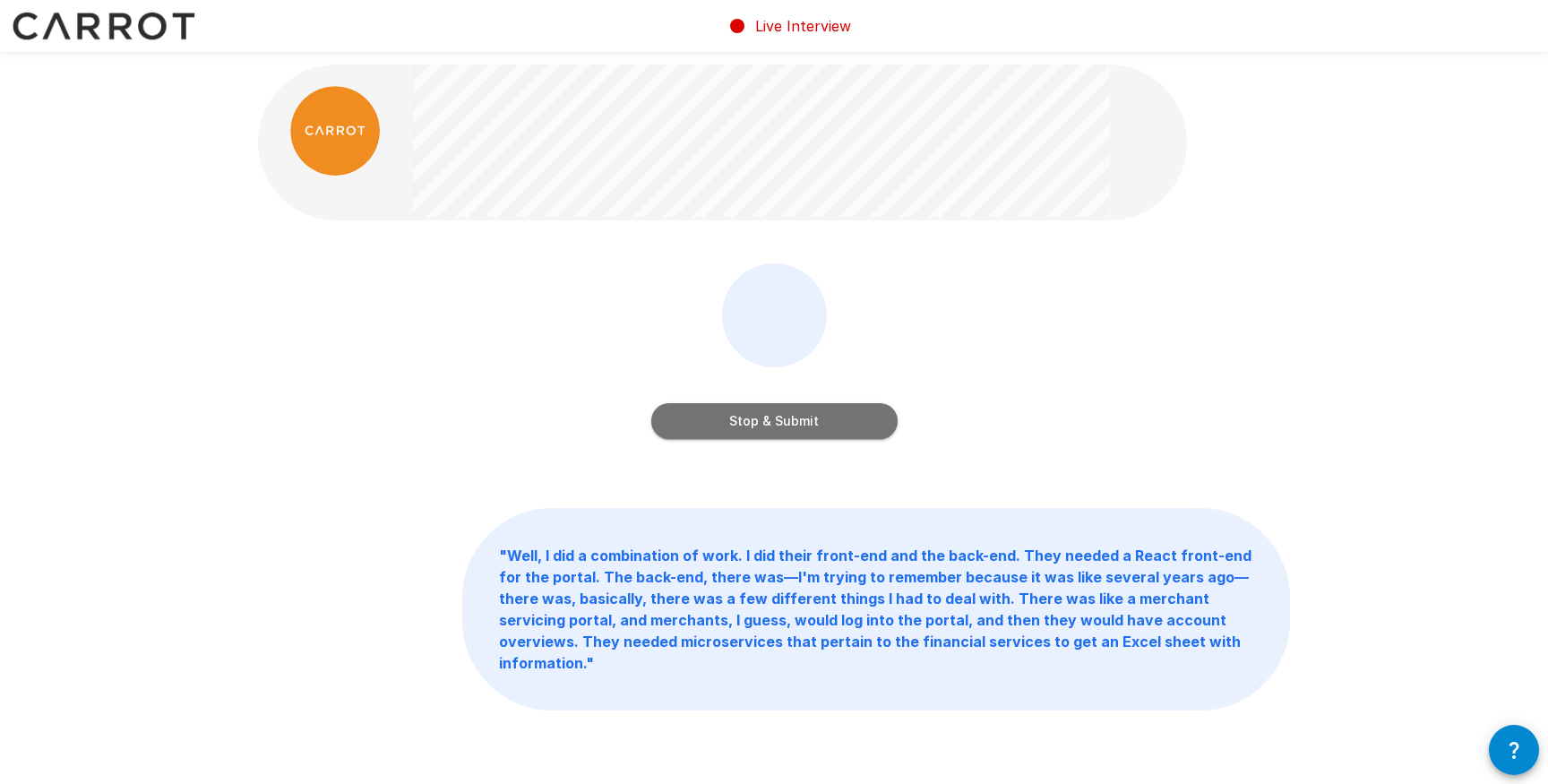
click at [761, 423] on button "Stop & Submit" at bounding box center [774, 420] width 246 height 36
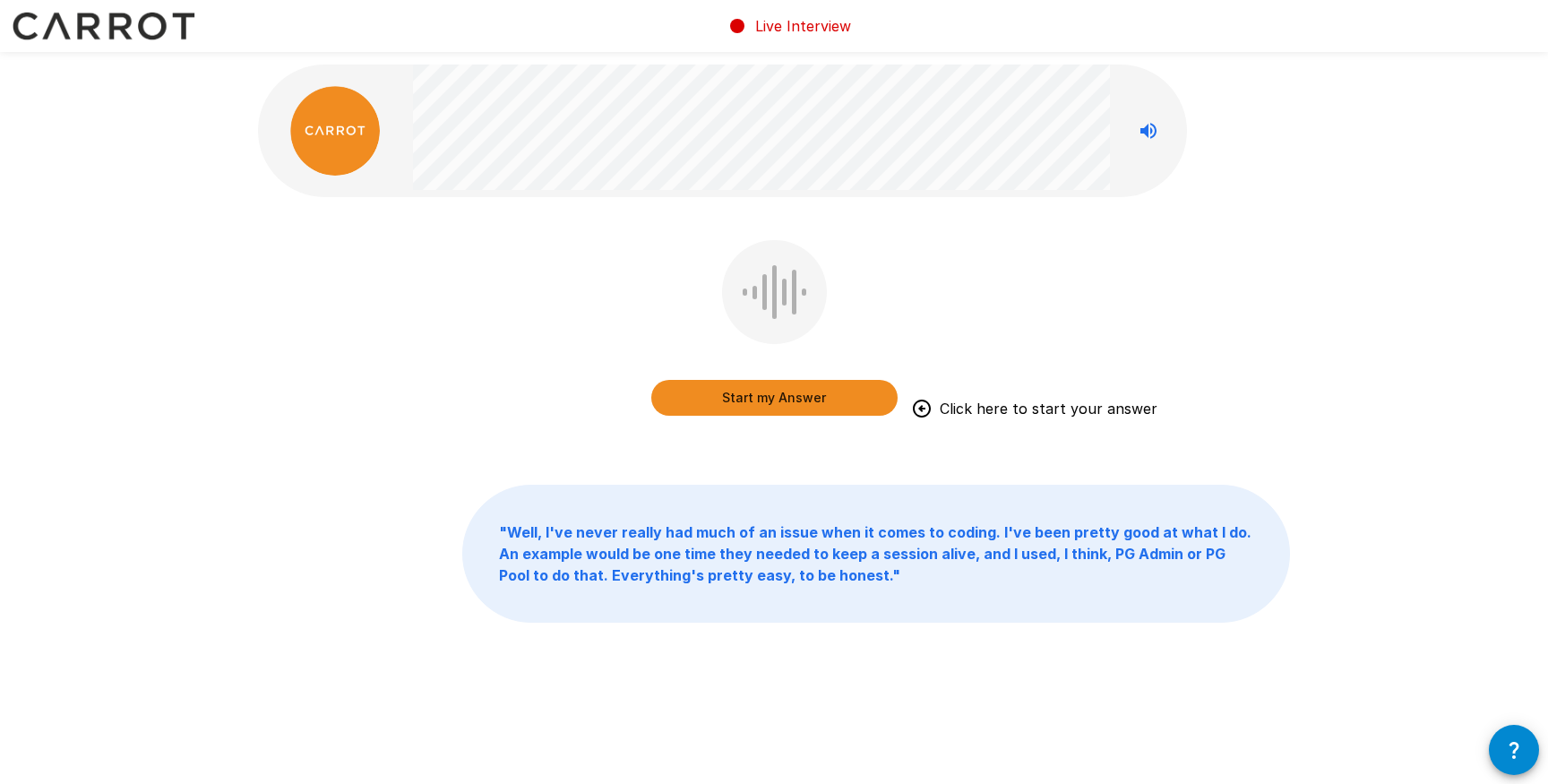
click at [760, 397] on button "Start my Answer" at bounding box center [774, 397] width 246 height 36
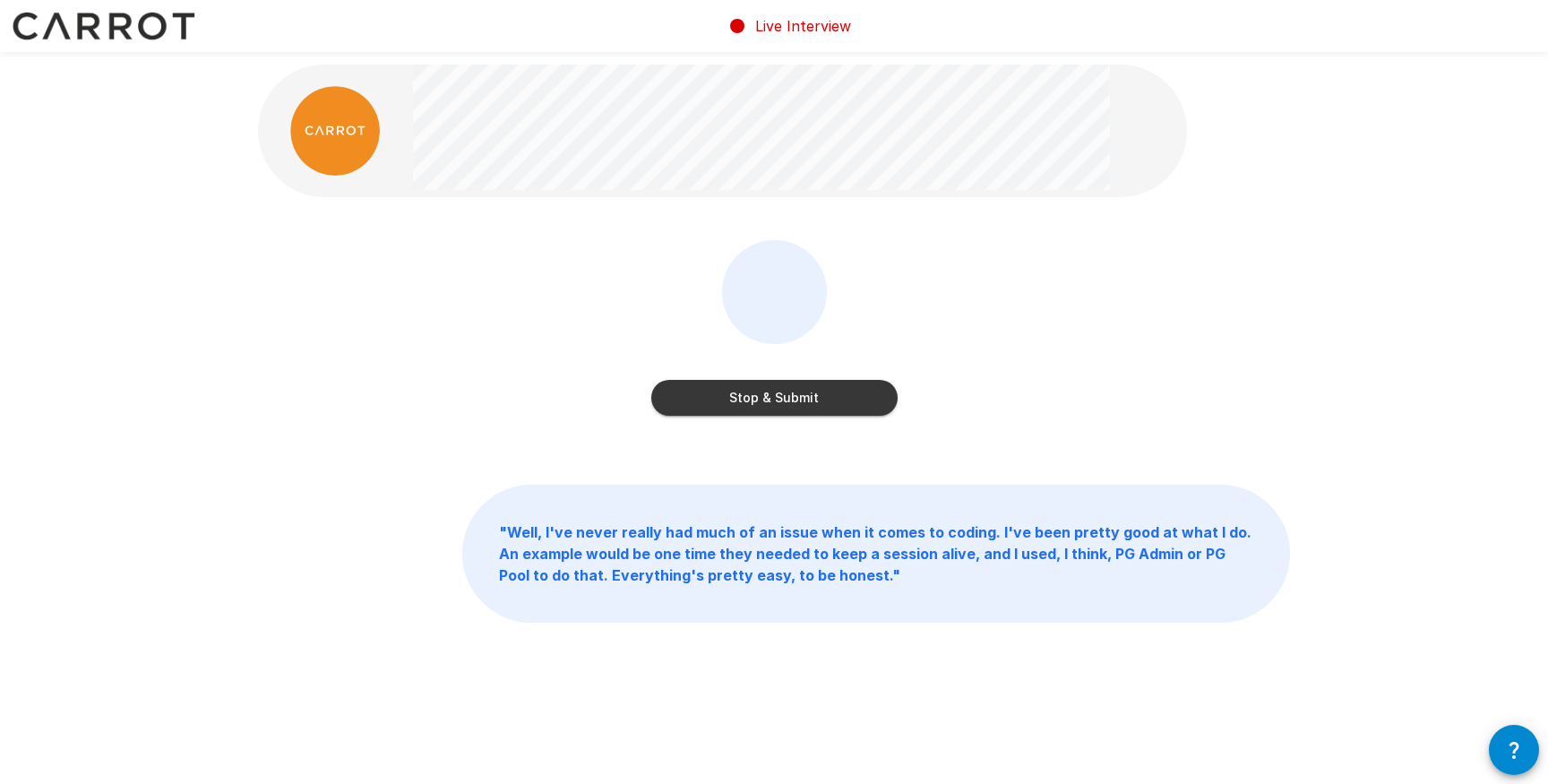
click at [760, 397] on button "Stop & Submit" at bounding box center [774, 397] width 246 height 36
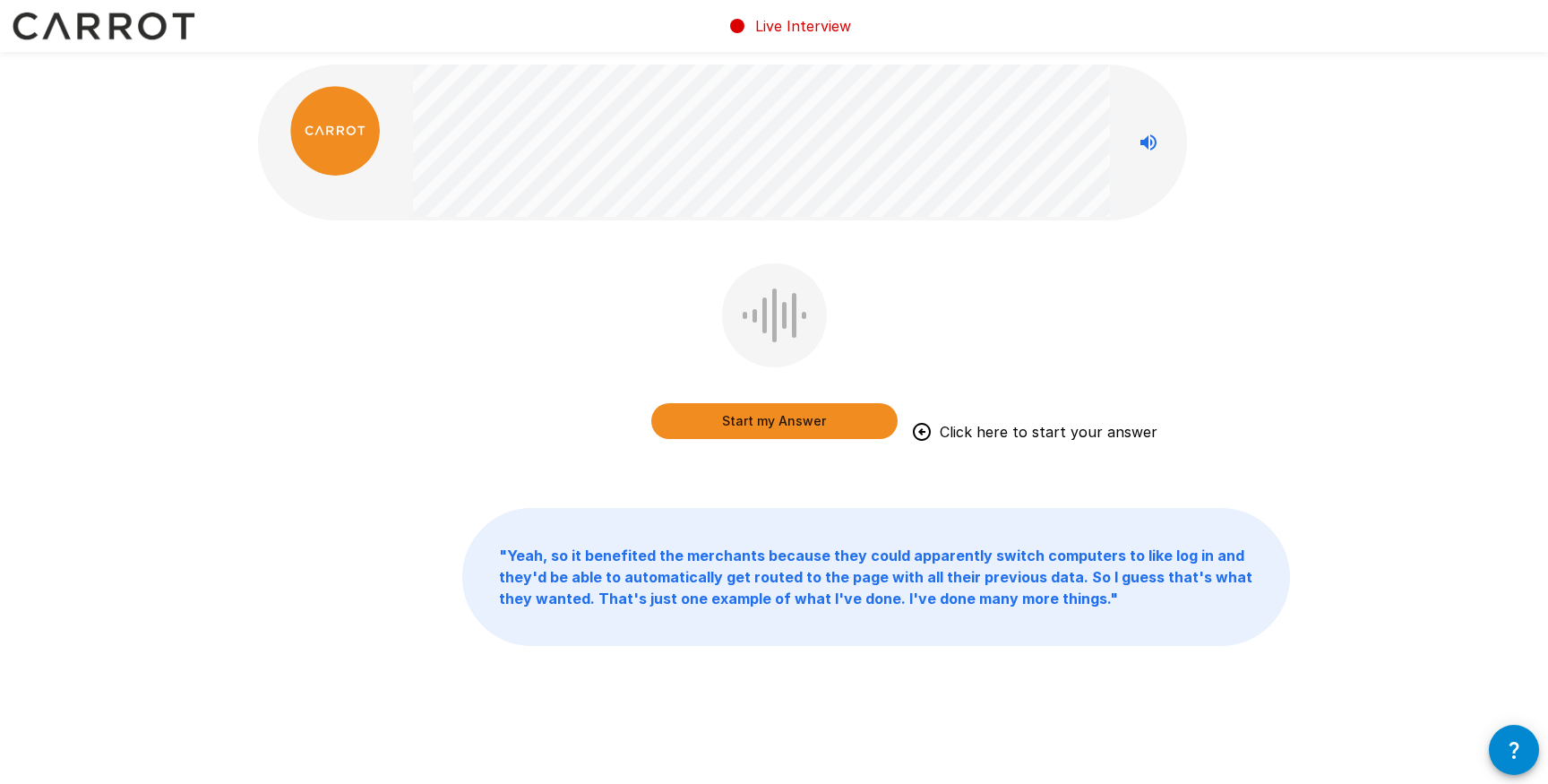
click at [765, 409] on button "Start my Answer" at bounding box center [774, 420] width 246 height 36
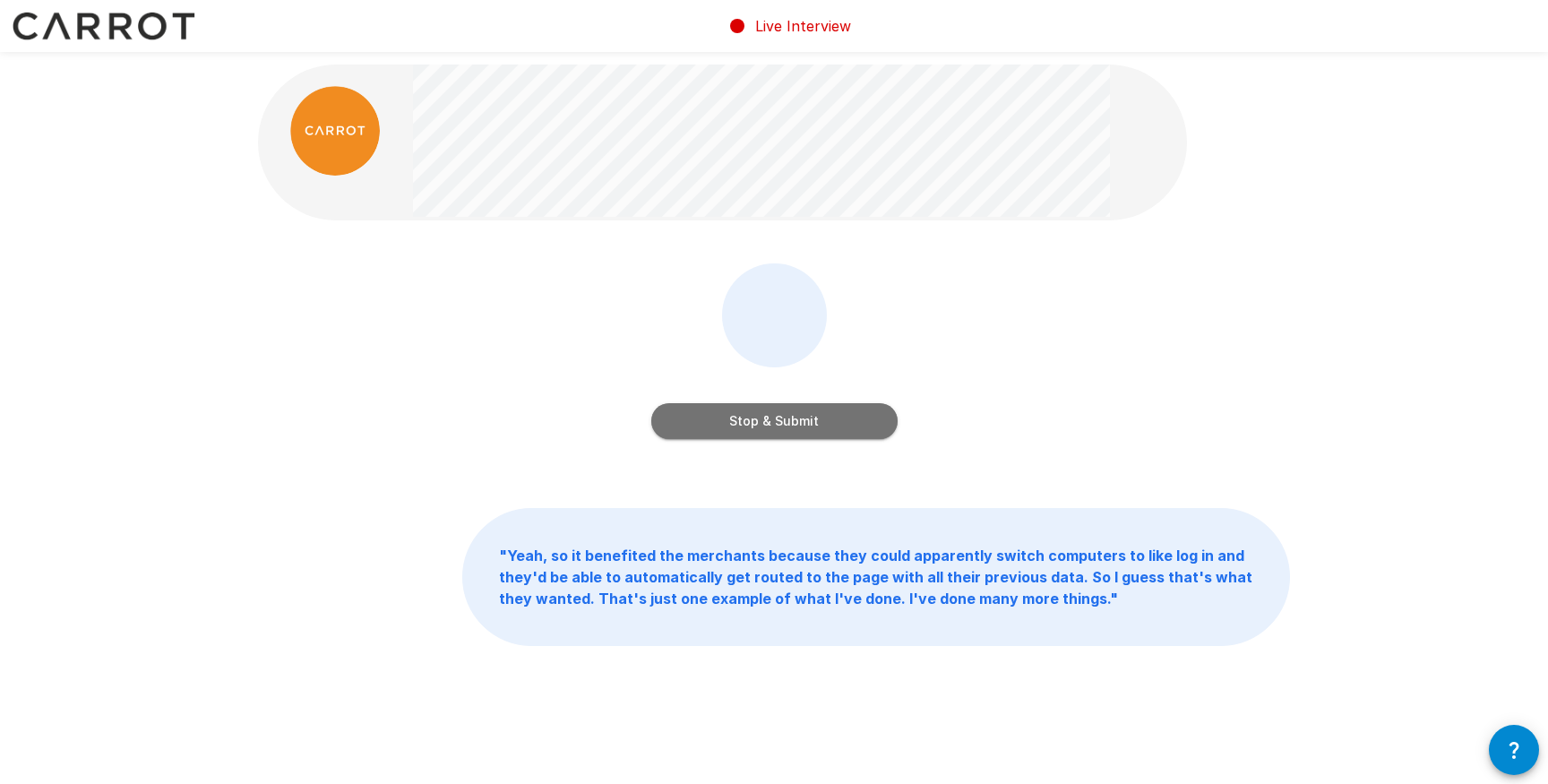
click at [765, 409] on button "Stop & Submit" at bounding box center [774, 420] width 246 height 36
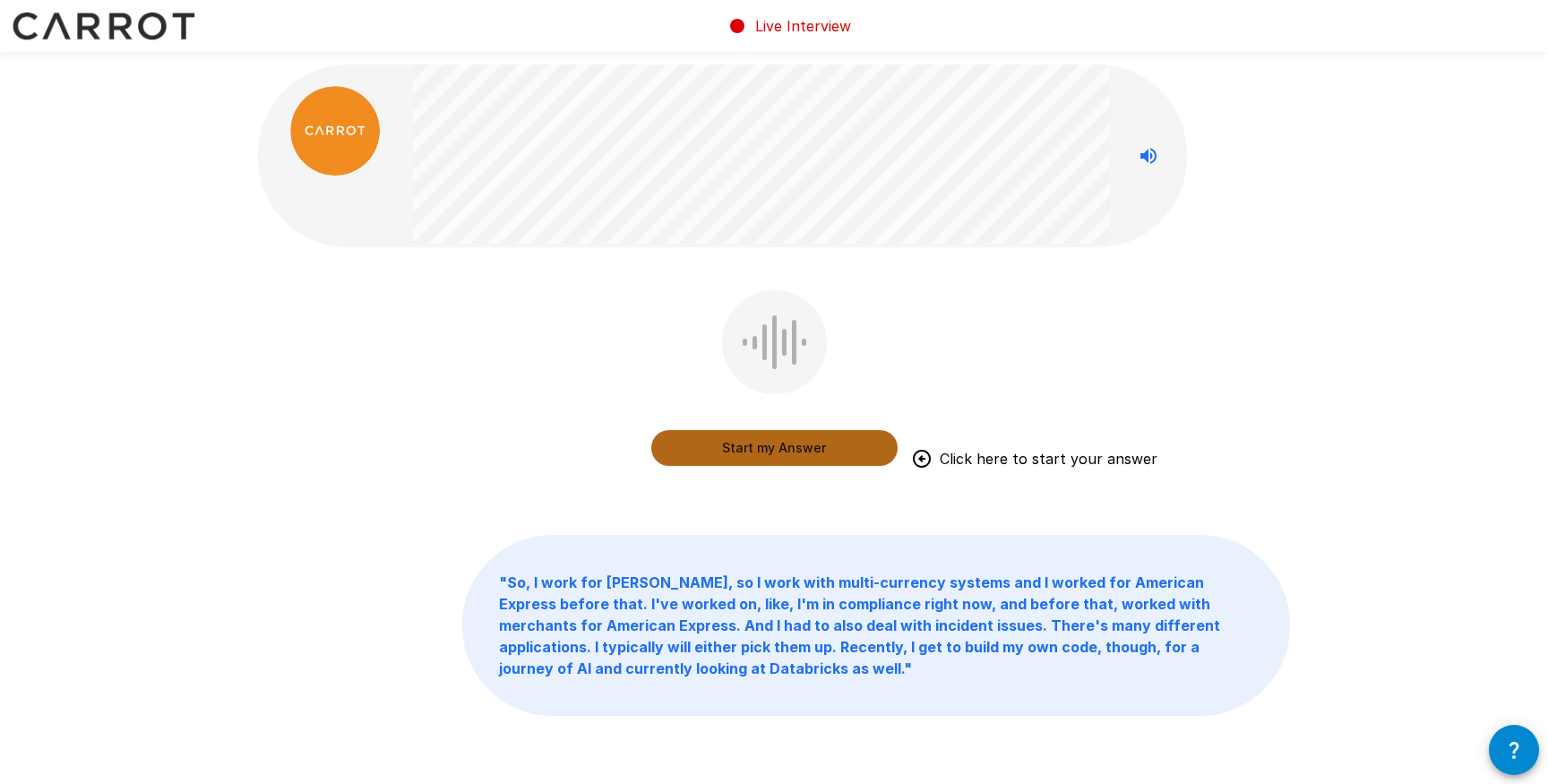
click at [756, 449] on button "Start my Answer" at bounding box center [774, 447] width 246 height 36
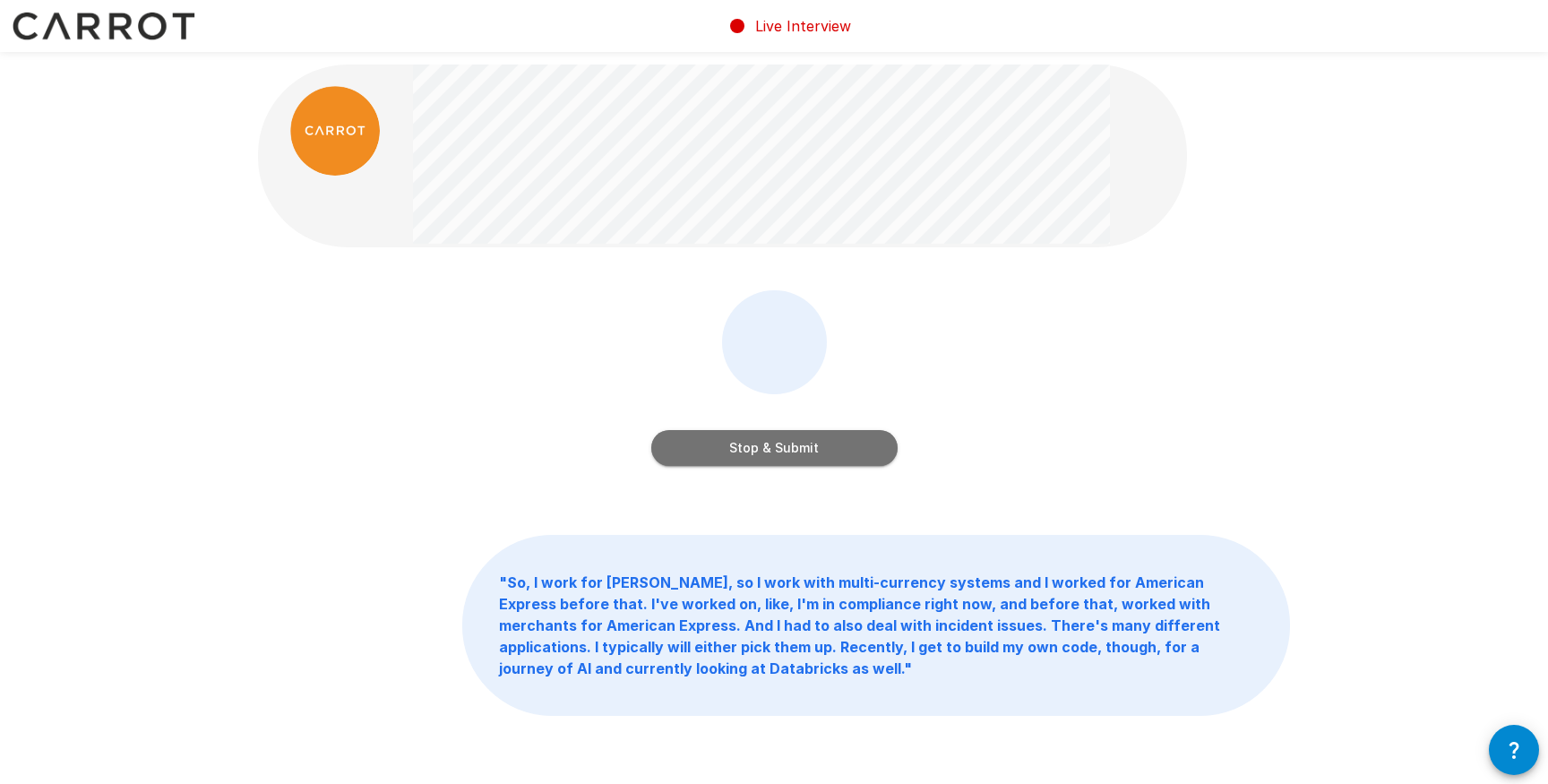
click at [756, 449] on button "Stop & Submit" at bounding box center [774, 447] width 246 height 36
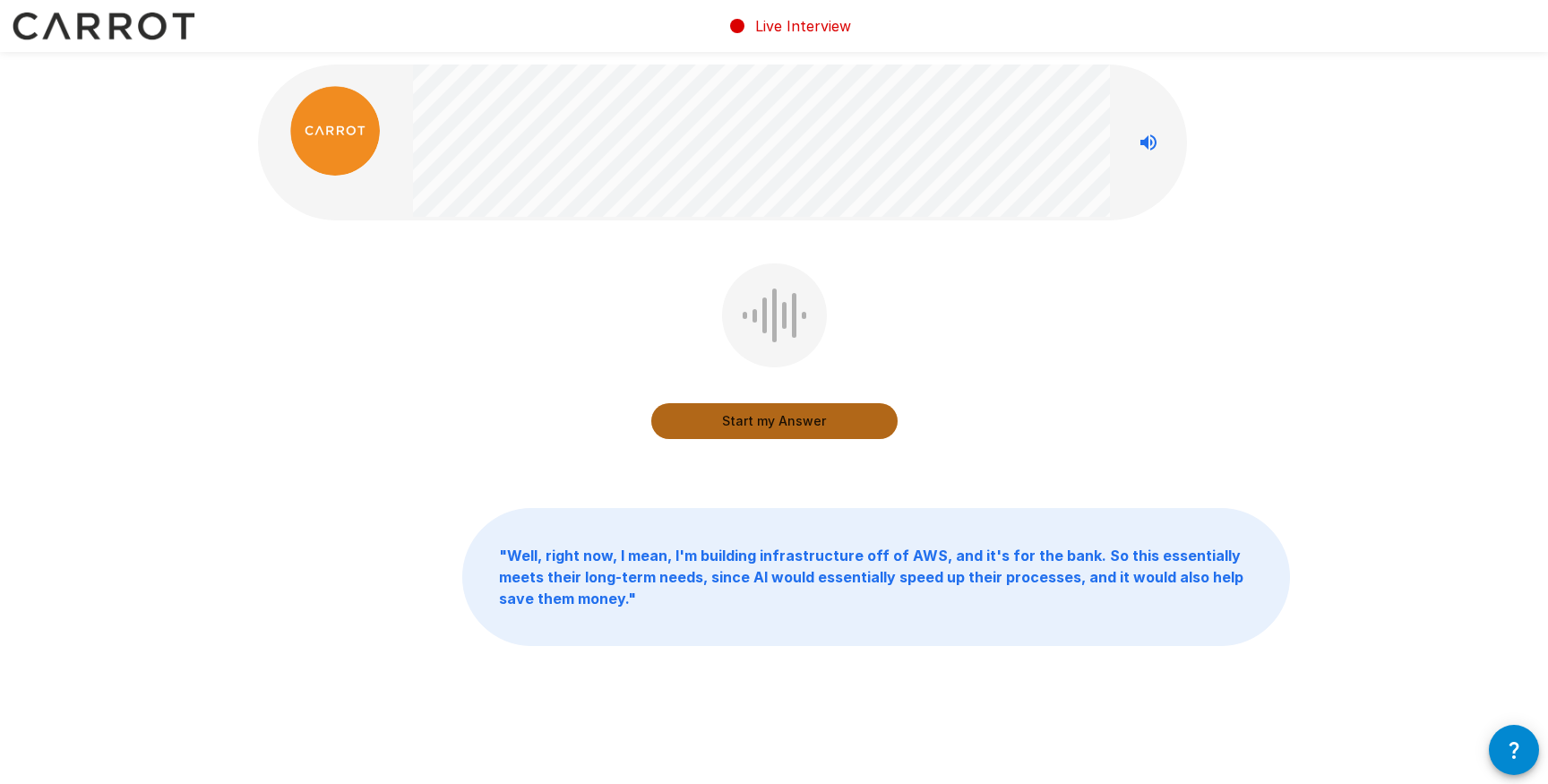
click at [767, 422] on button "Start my Answer" at bounding box center [774, 420] width 246 height 36
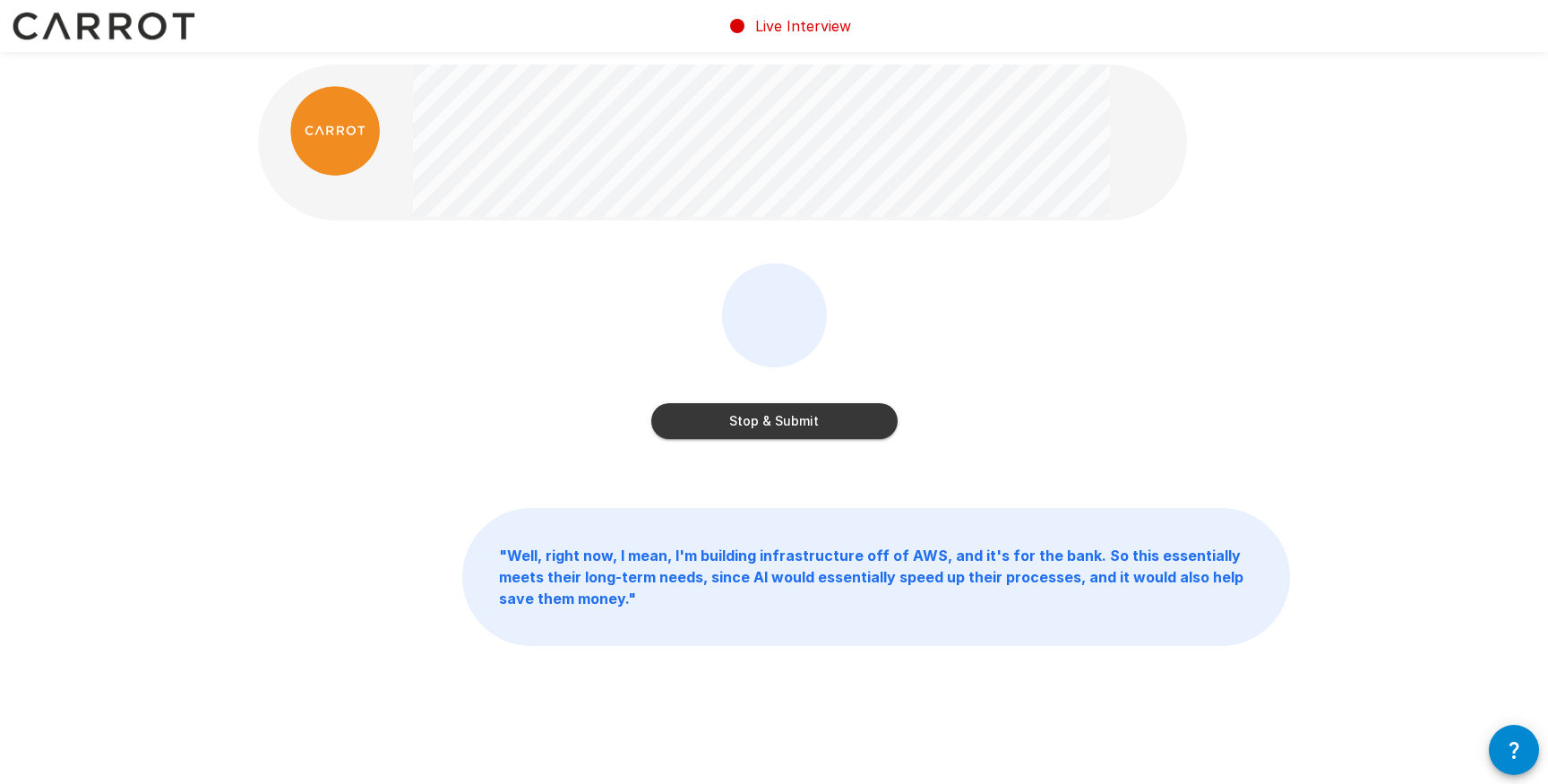
click at [767, 422] on button "Stop & Submit" at bounding box center [774, 420] width 246 height 36
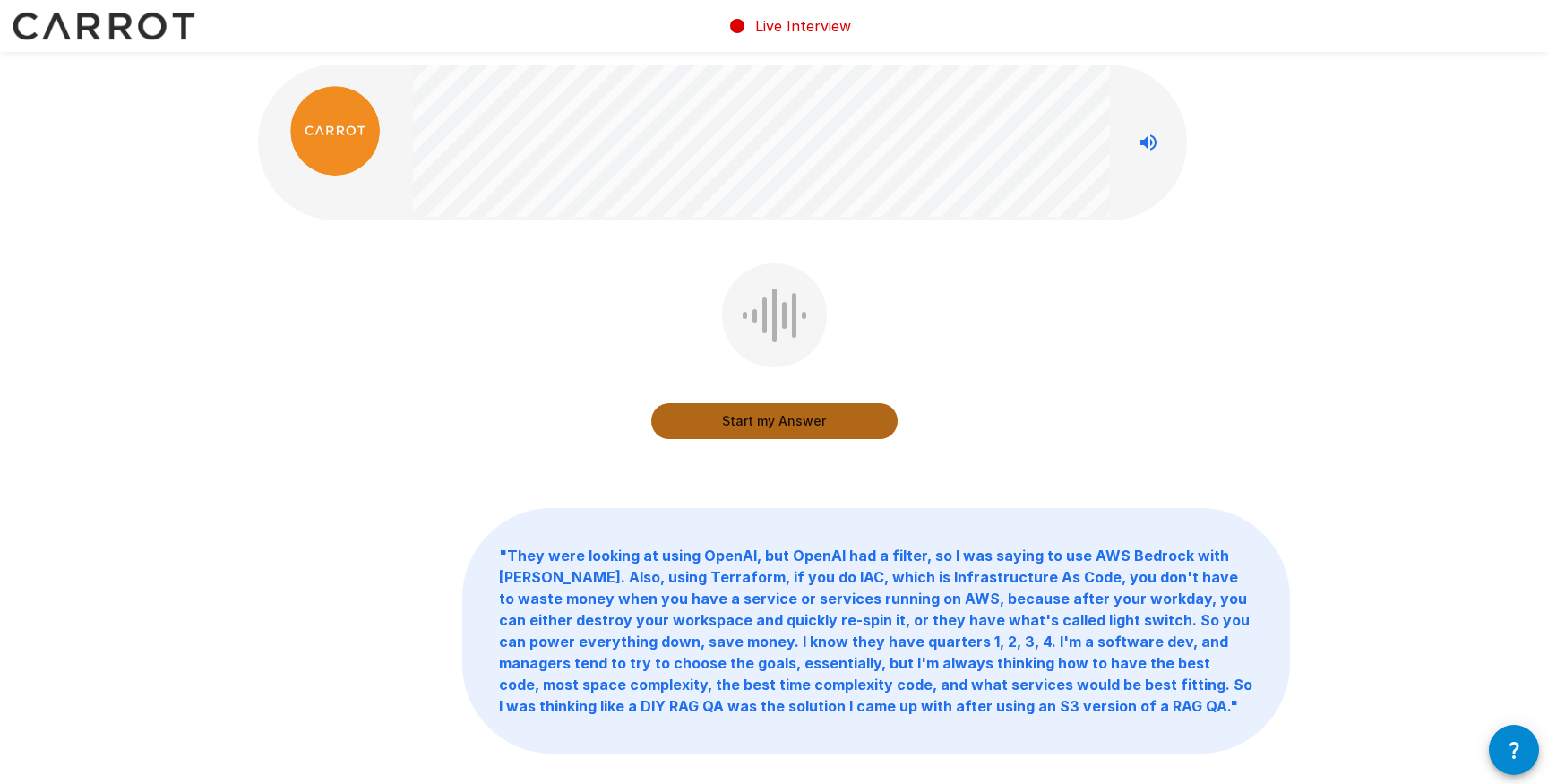
click at [767, 422] on button "Start my Answer" at bounding box center [774, 420] width 246 height 36
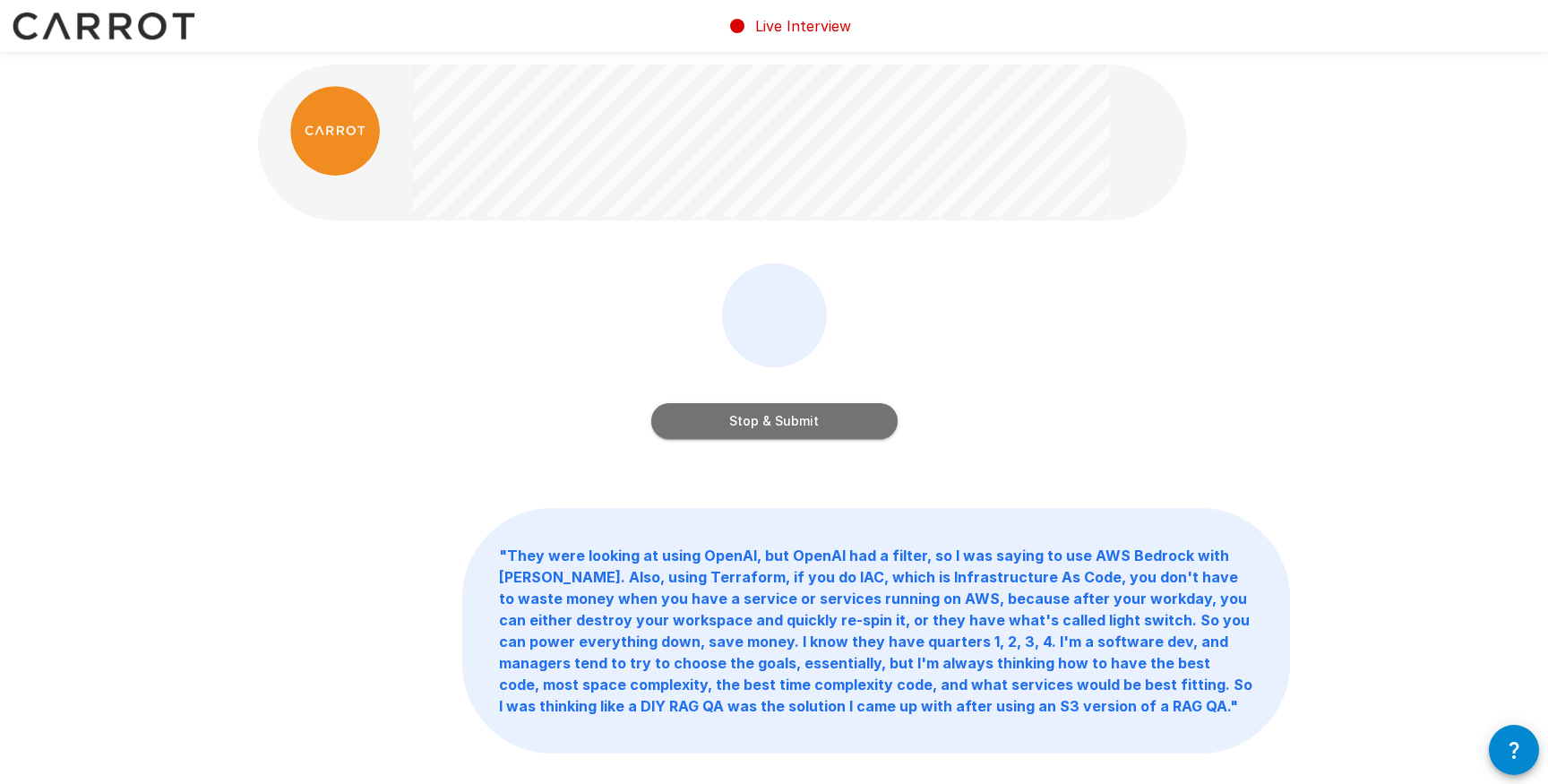
click at [767, 422] on button "Stop & Submit" at bounding box center [774, 420] width 246 height 36
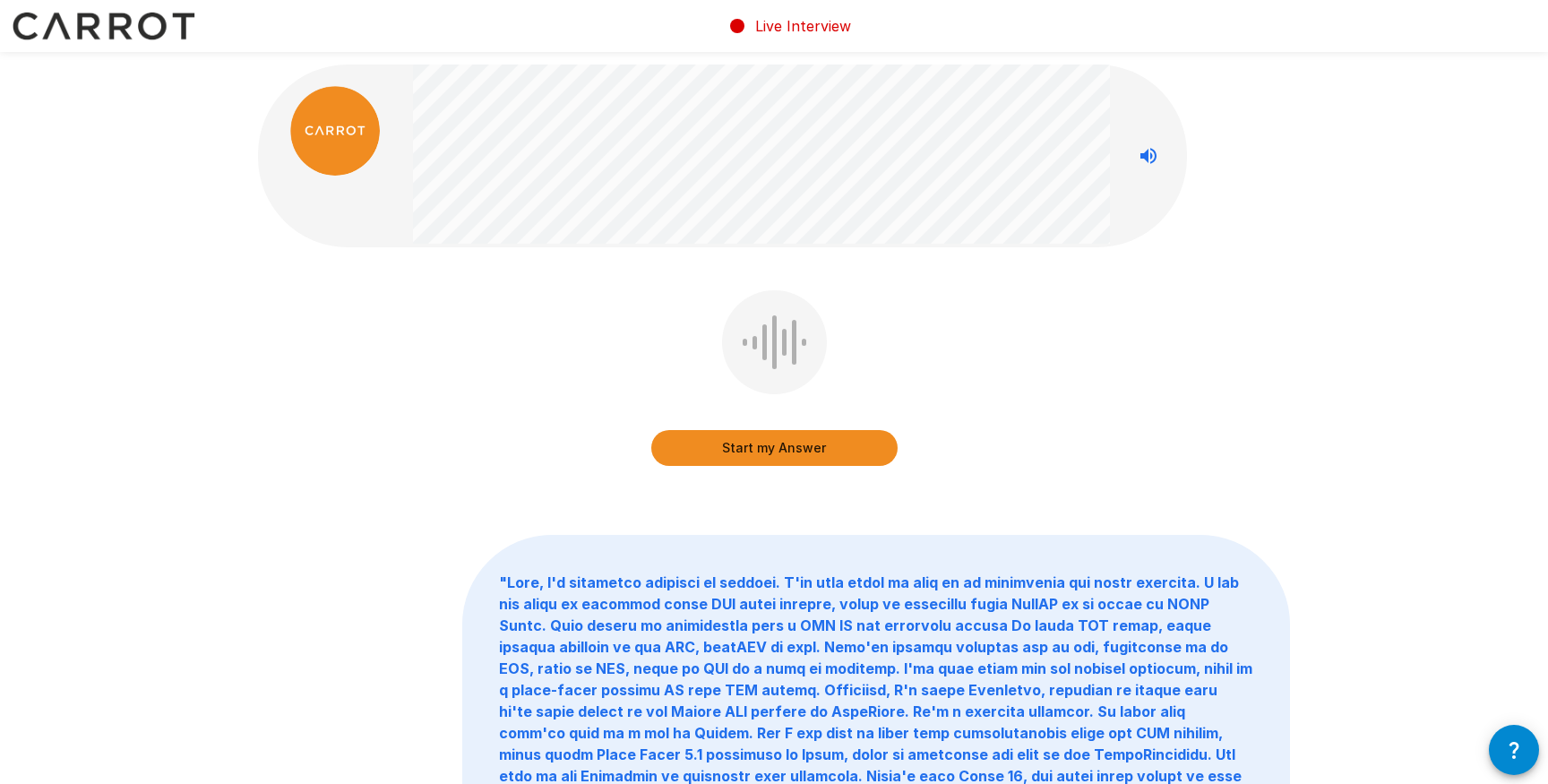
click at [778, 452] on button "Start my Answer" at bounding box center [774, 447] width 246 height 36
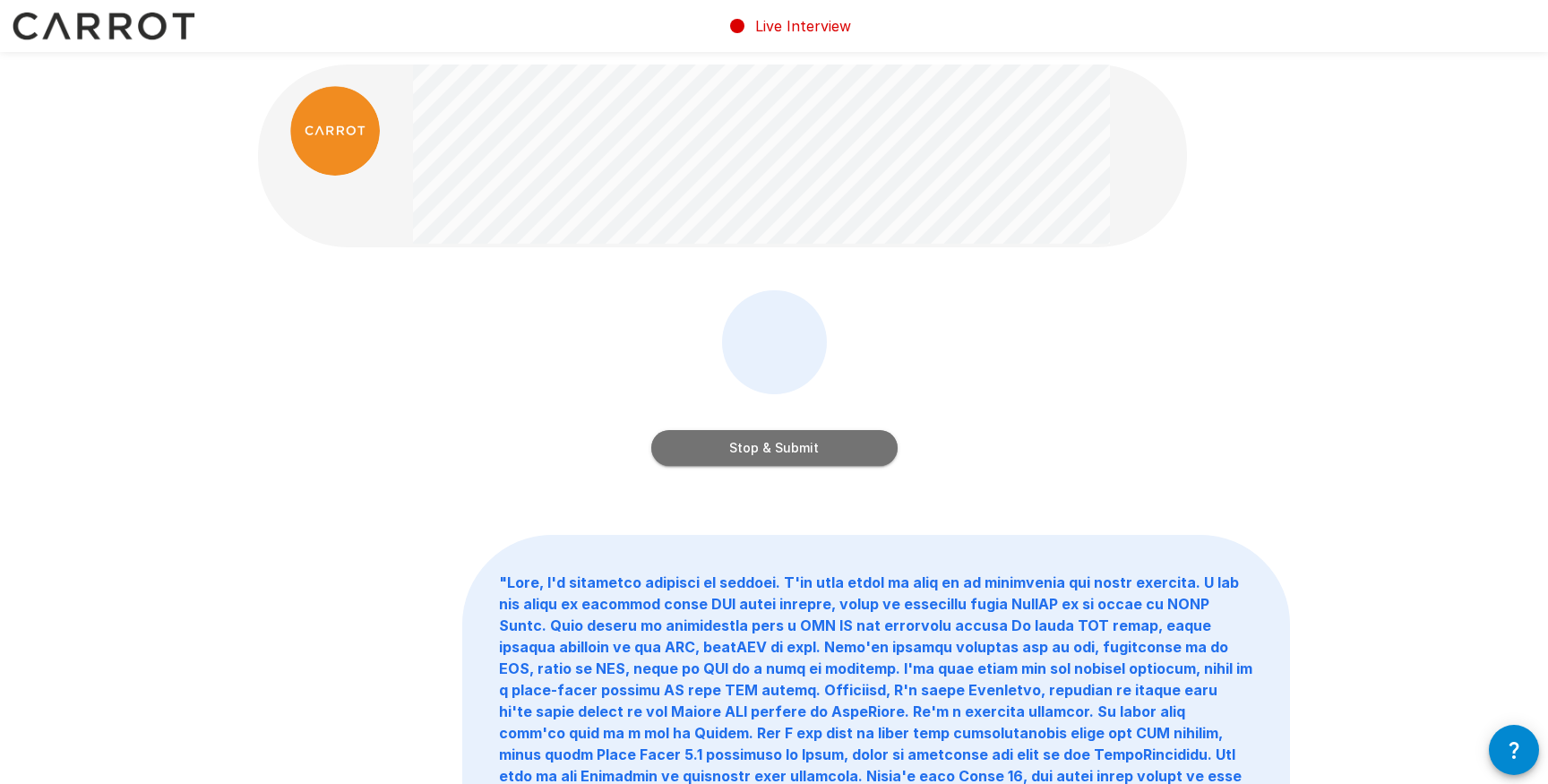
click at [778, 452] on button "Stop & Submit" at bounding box center [774, 447] width 246 height 36
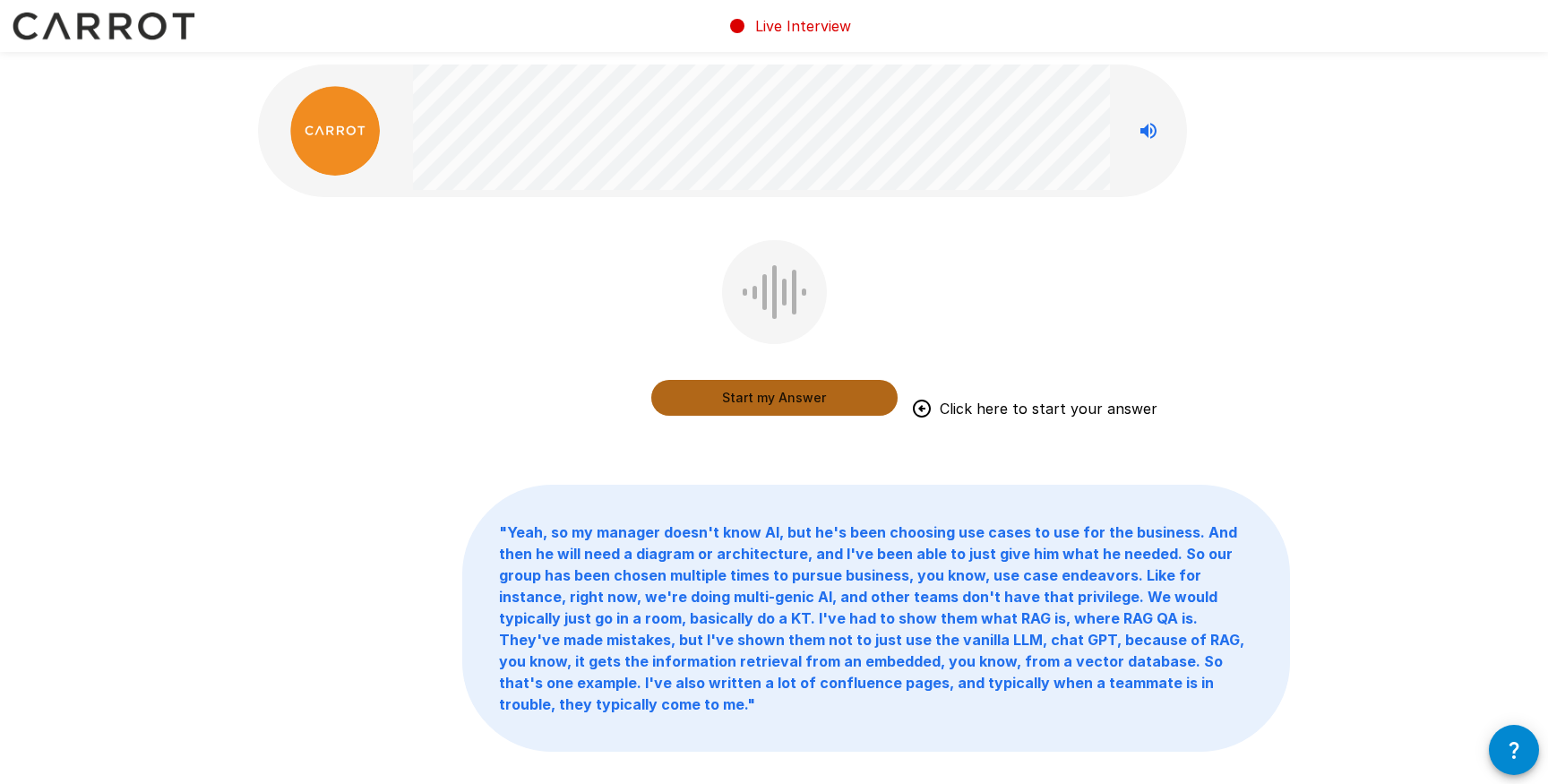
click at [762, 401] on button "Start my Answer" at bounding box center [774, 397] width 246 height 36
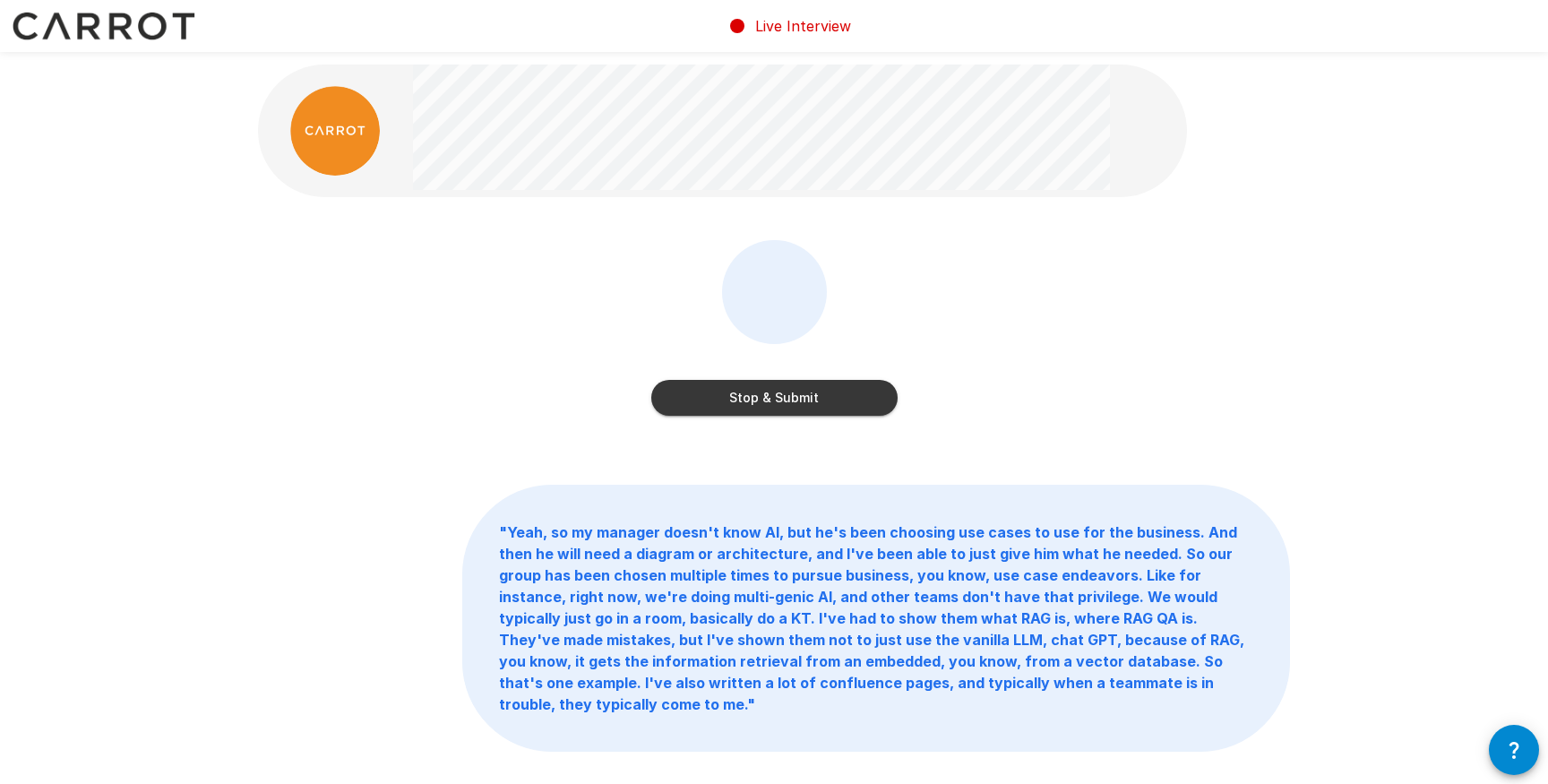
click at [762, 401] on button "Stop & Submit" at bounding box center [774, 397] width 246 height 36
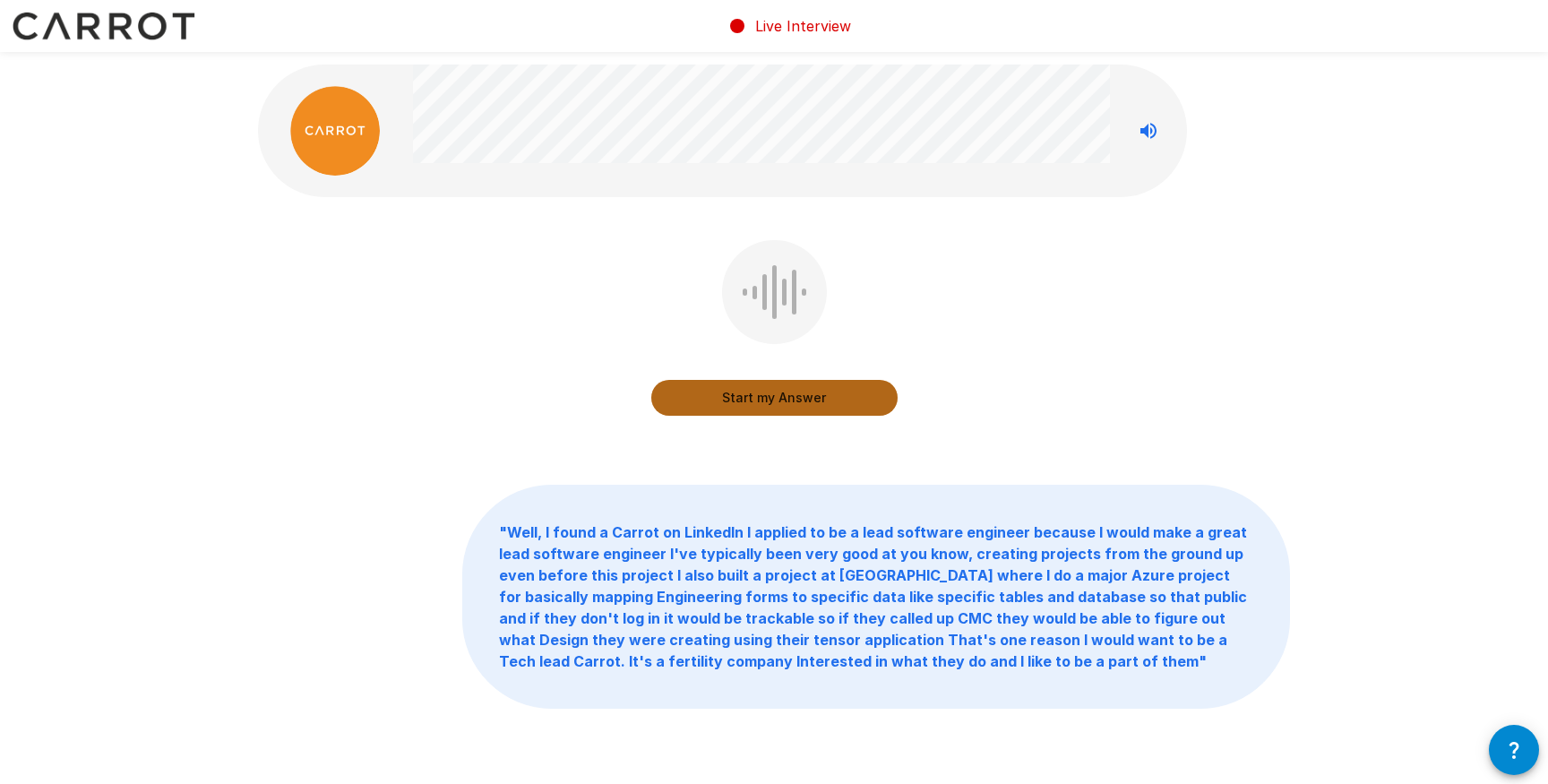
click at [762, 401] on button "Start my Answer" at bounding box center [774, 397] width 246 height 36
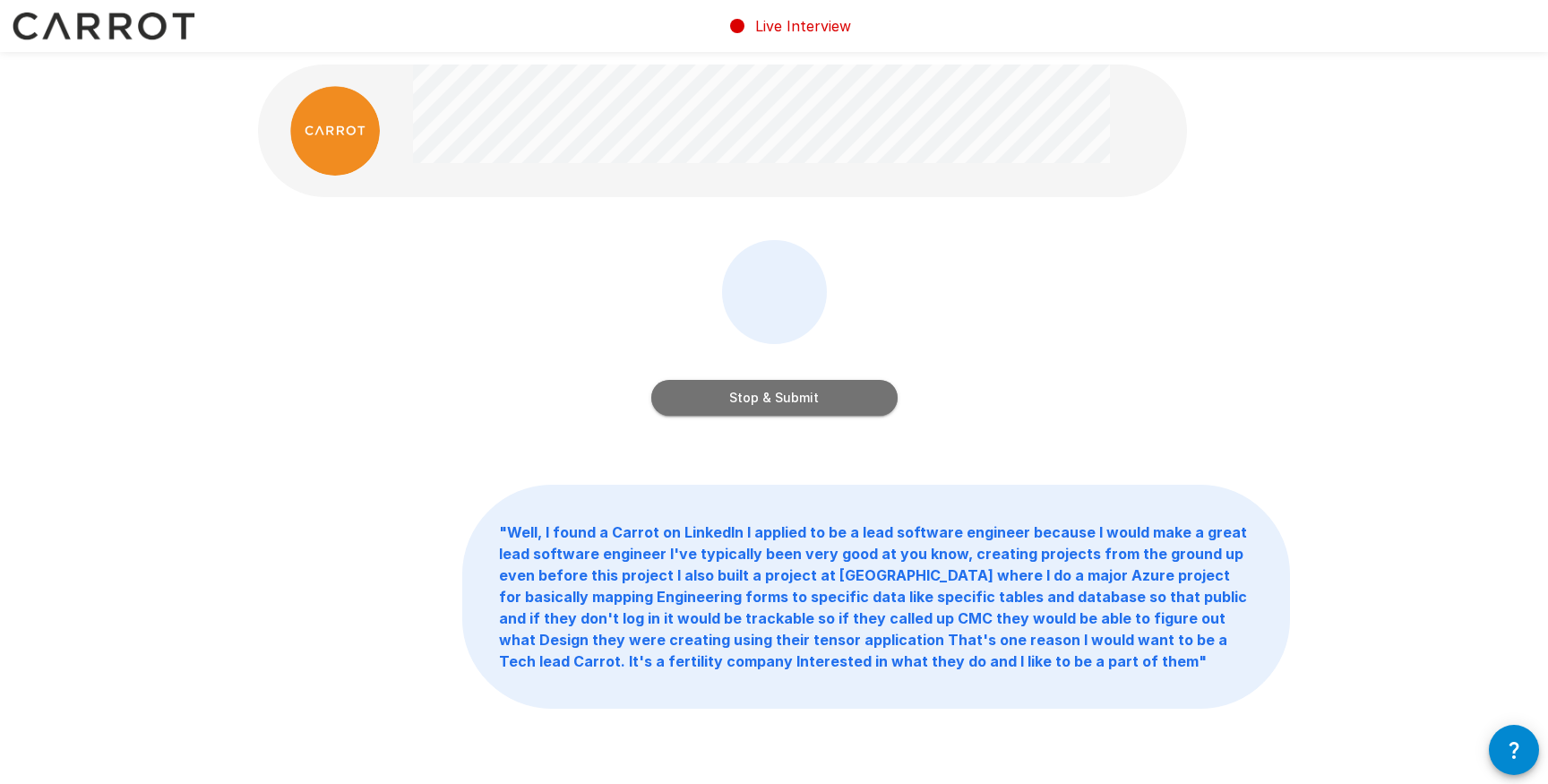
click at [762, 401] on button "Stop & Submit" at bounding box center [774, 397] width 246 height 36
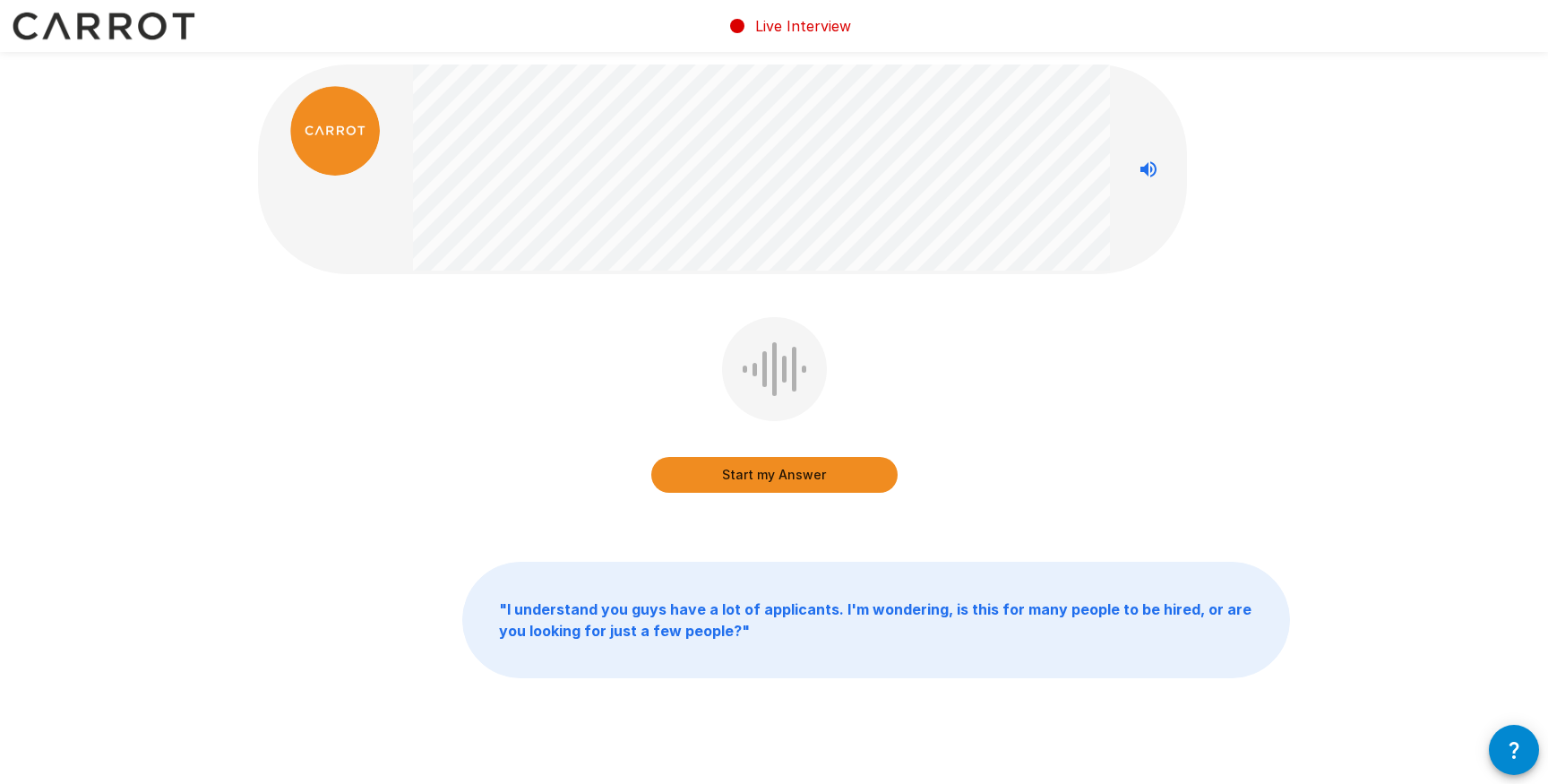
click at [765, 463] on button "Start my Answer" at bounding box center [774, 474] width 246 height 36
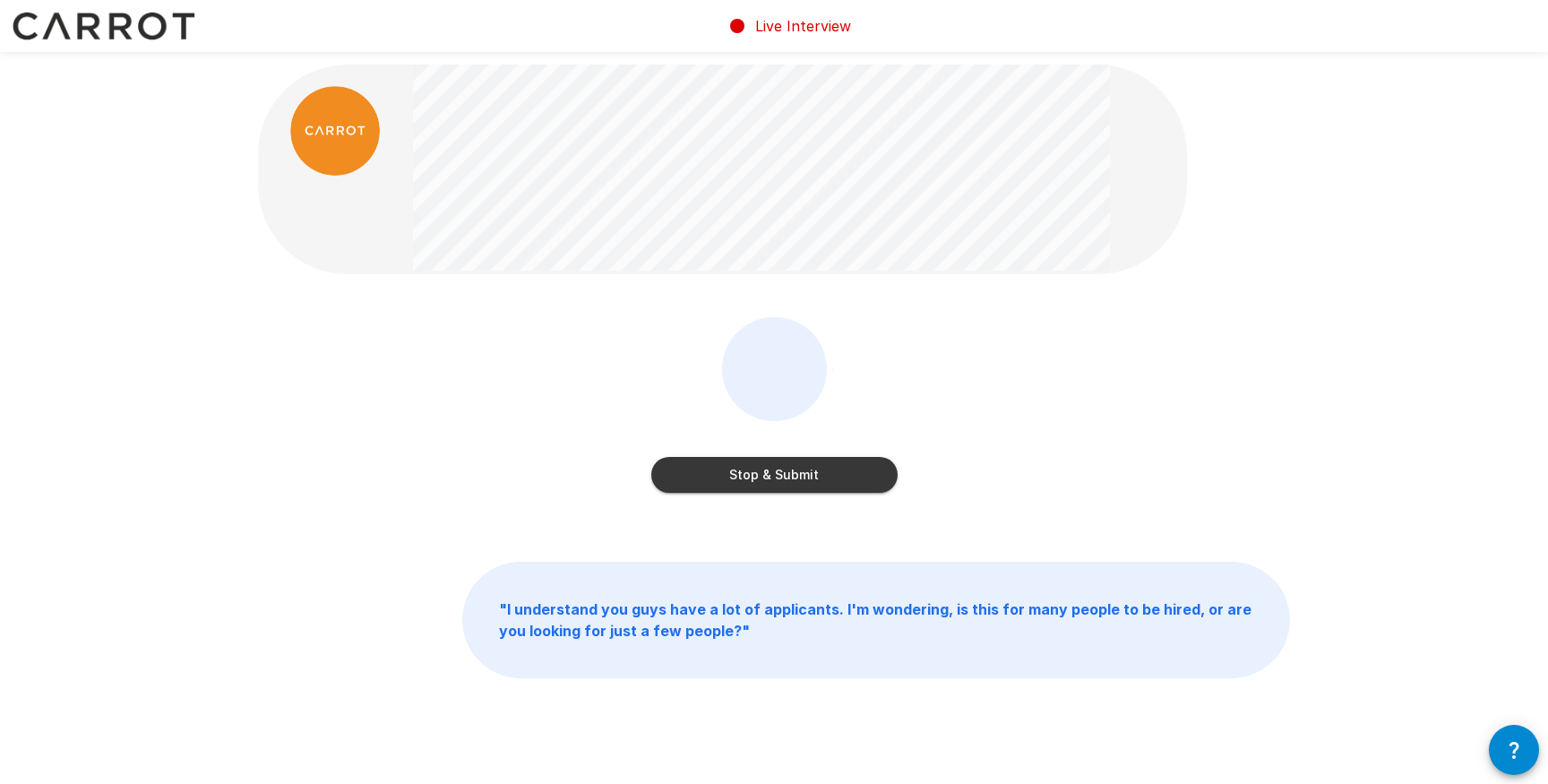
click at [822, 468] on button "Stop & Submit" at bounding box center [774, 474] width 246 height 36
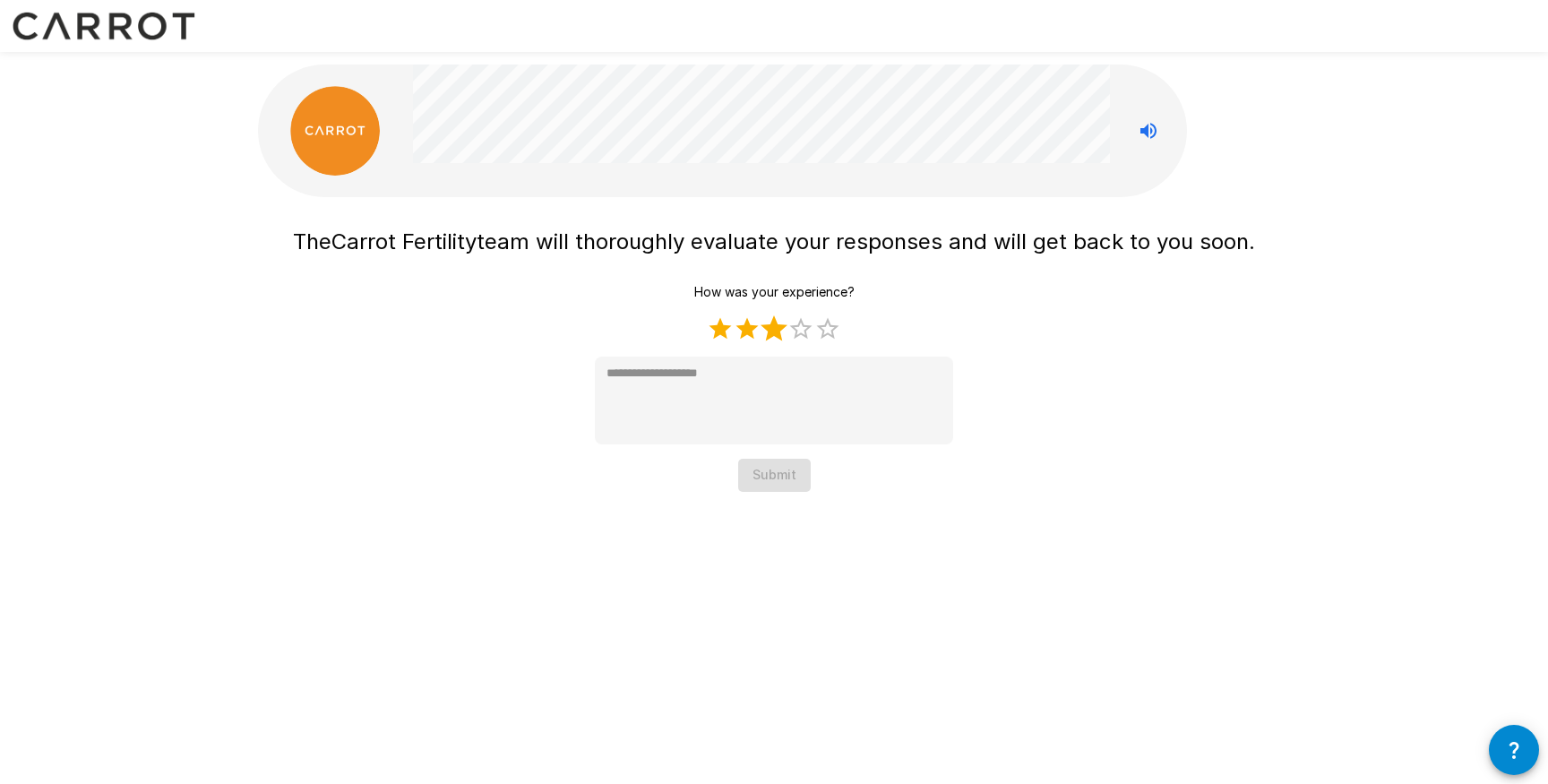
click at [780, 333] on label "3 Stars" at bounding box center [773, 328] width 27 height 27
click at [795, 331] on label "4 Stars" at bounding box center [800, 328] width 27 height 27
type textarea "*"
click at [769, 475] on button "Submit" at bounding box center [774, 475] width 72 height 33
